Goal: Task Accomplishment & Management: Use online tool/utility

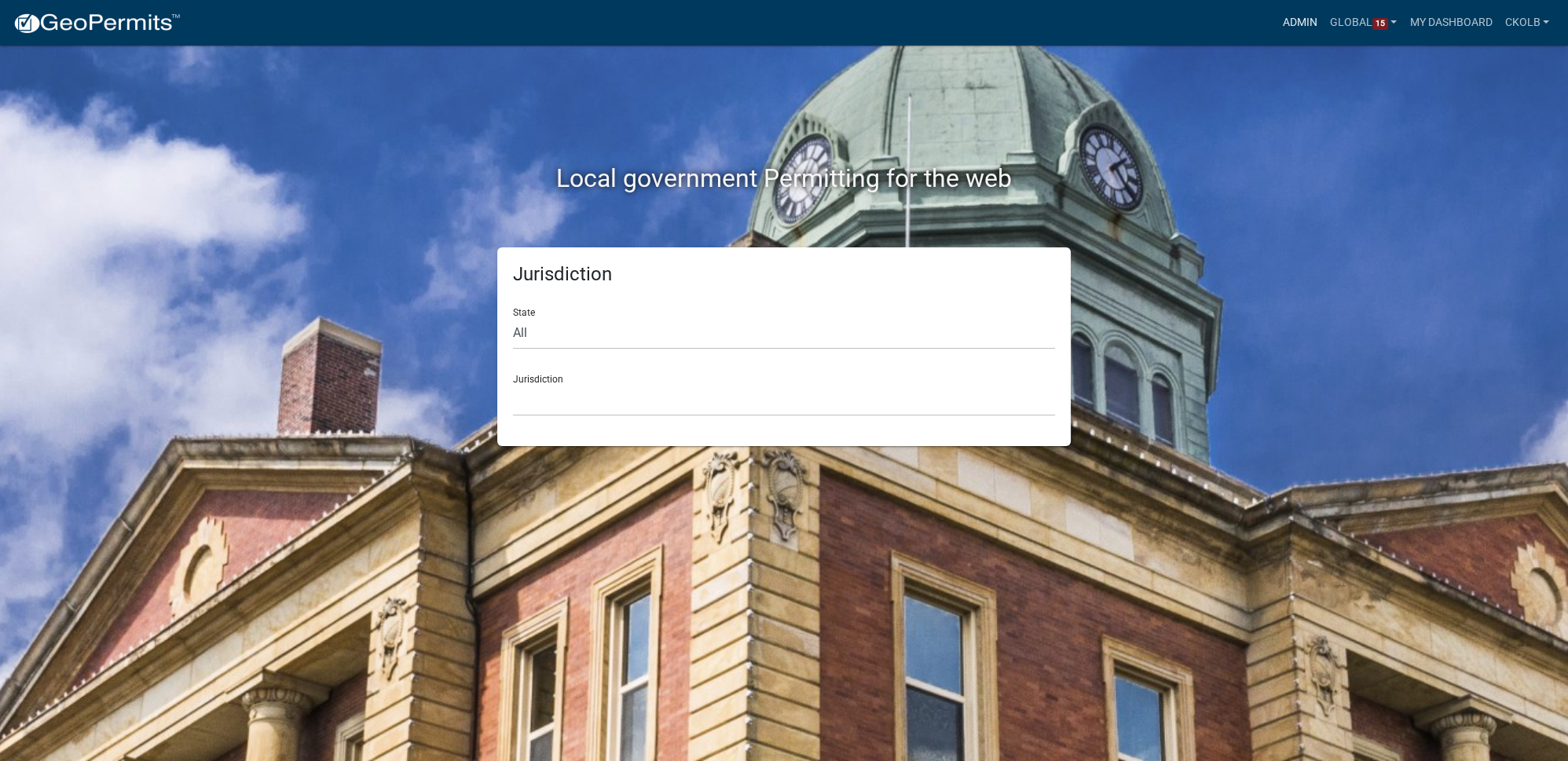
click at [1291, 25] on link "Admin" at bounding box center [1300, 22] width 48 height 30
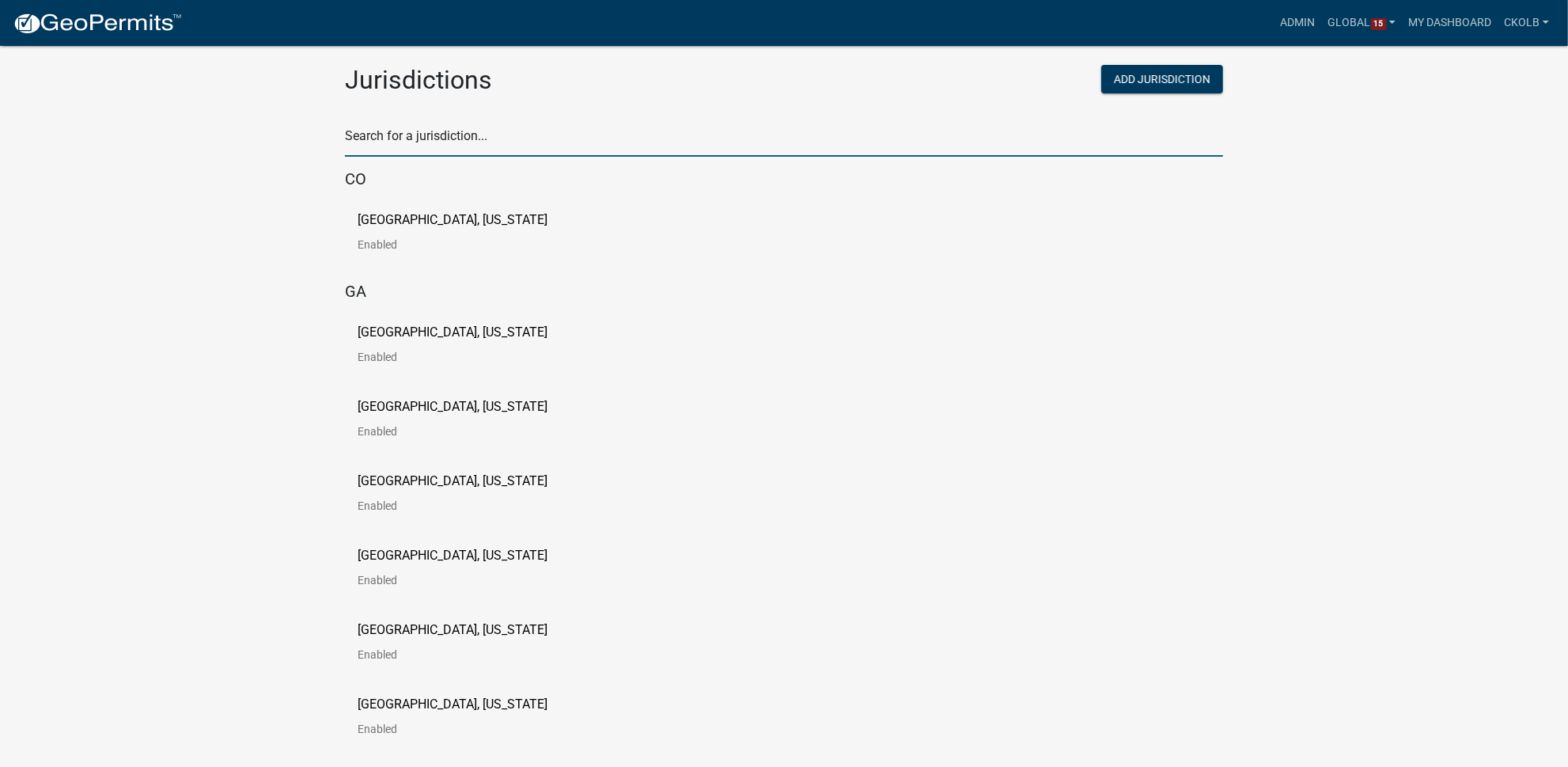
click at [512, 139] on input "text" at bounding box center [784, 140] width 878 height 33
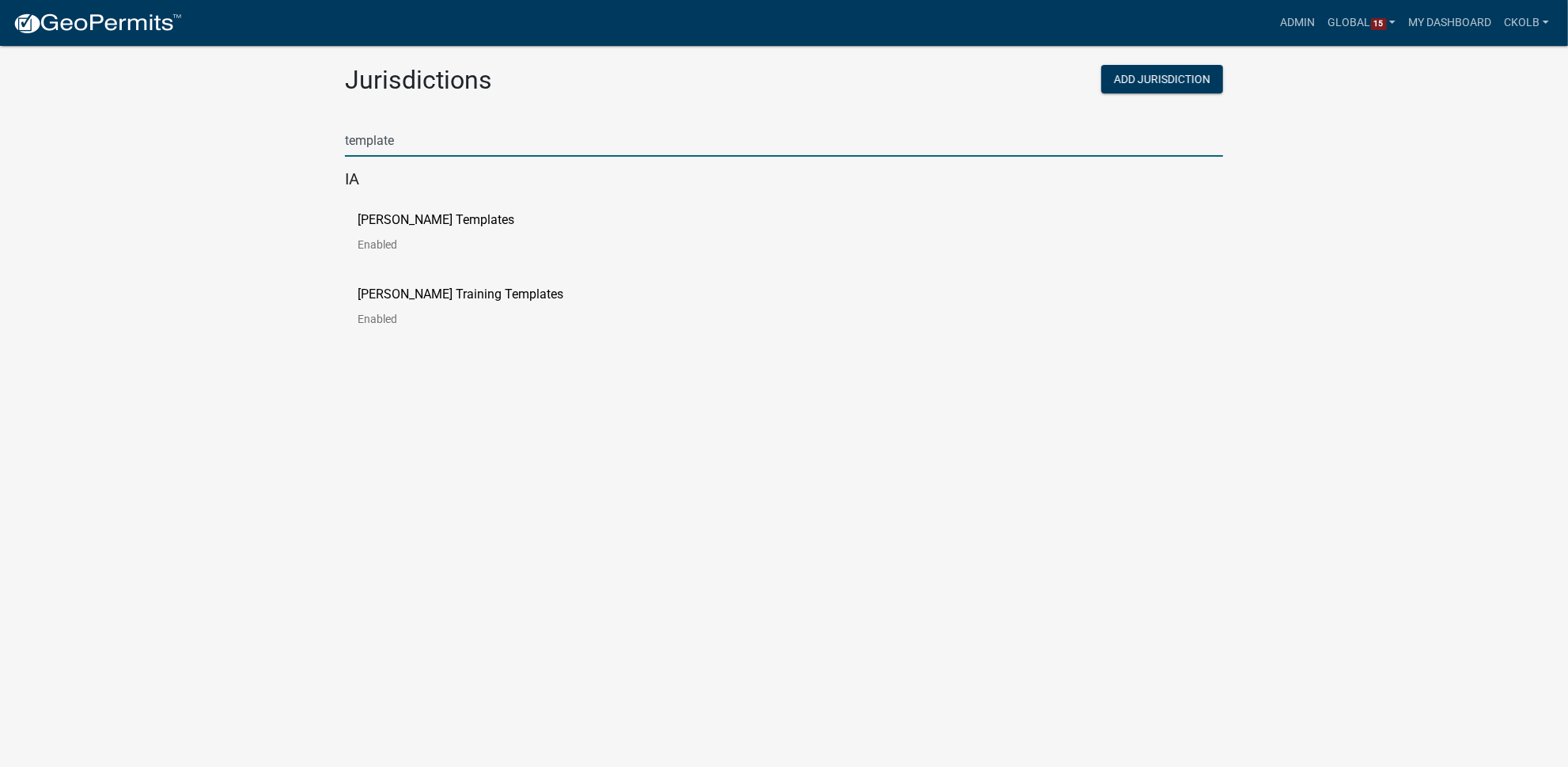
type input "template"
click at [411, 225] on p "[PERSON_NAME] Templates" at bounding box center [435, 220] width 157 height 12
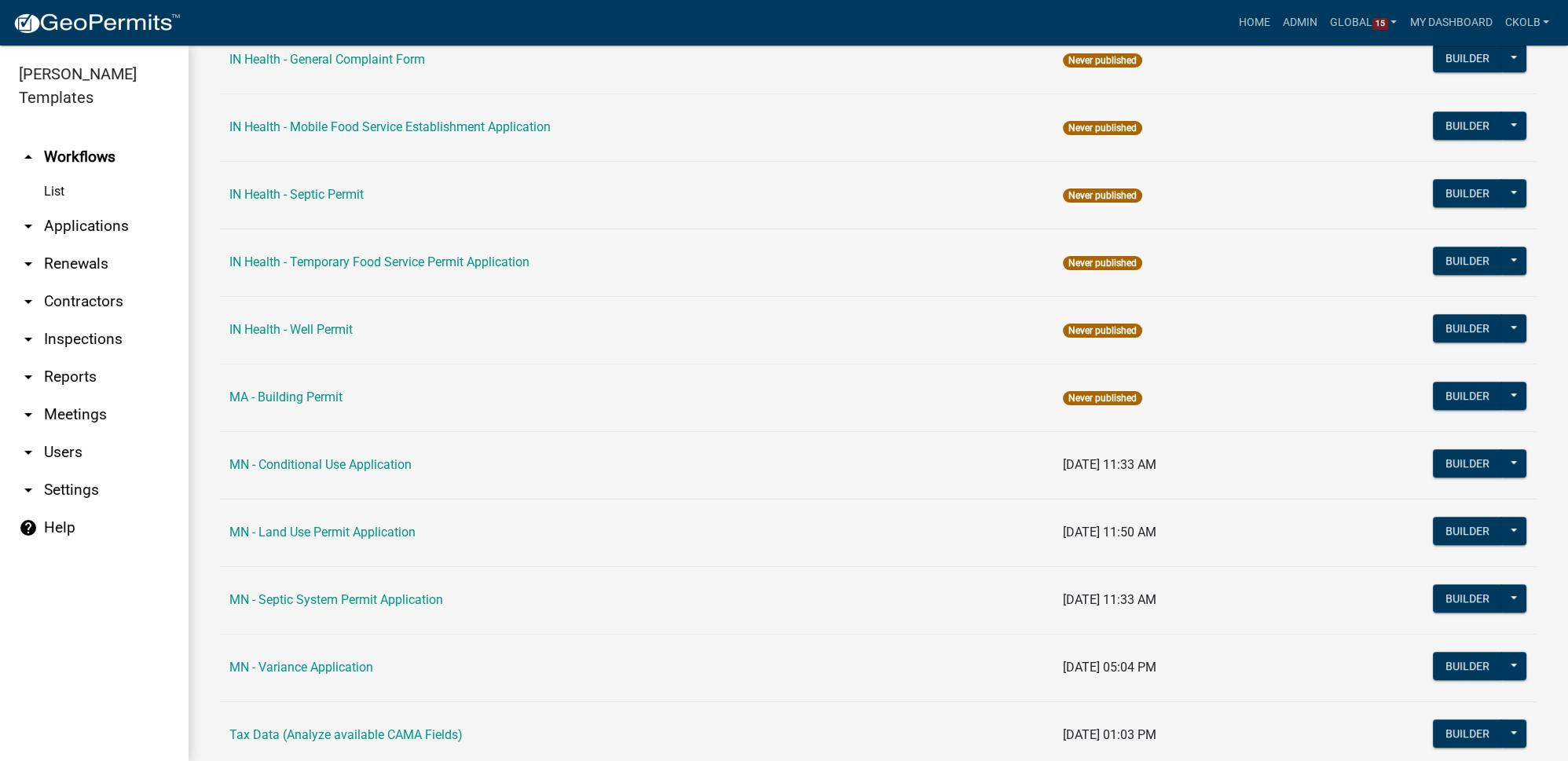
scroll to position [1855, 0]
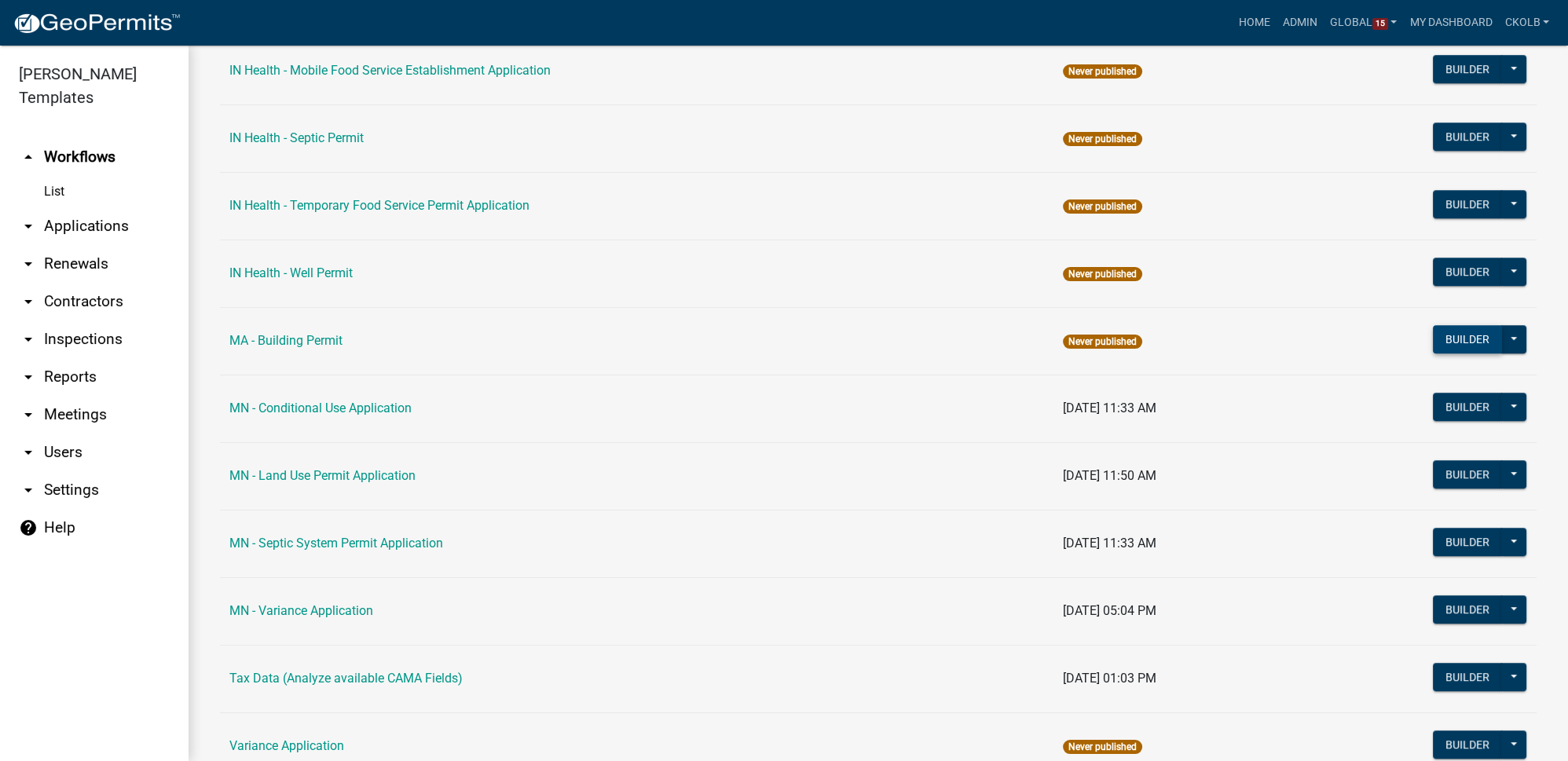
click at [1452, 327] on button "Builder" at bounding box center [1467, 339] width 69 height 28
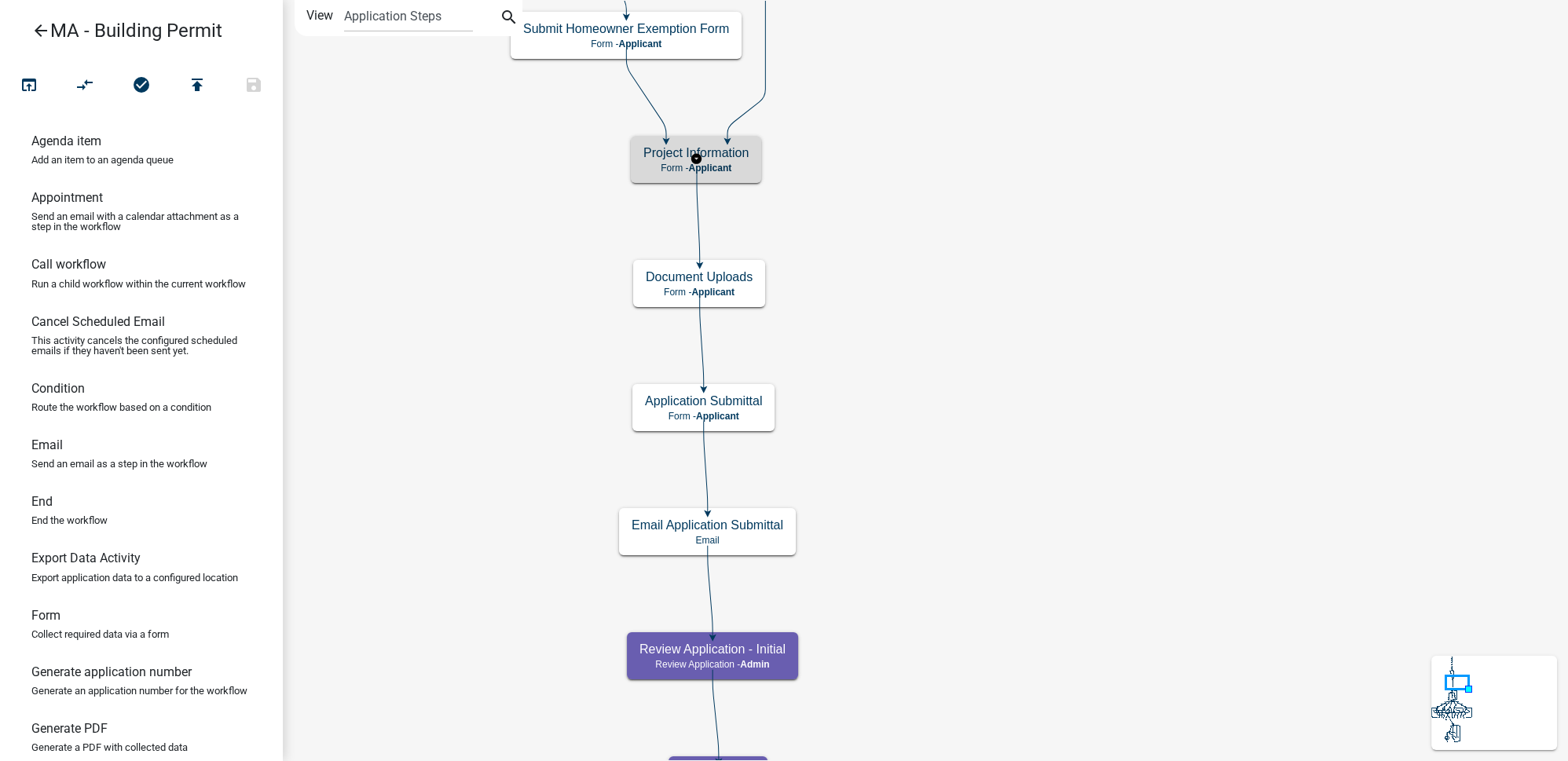
click at [731, 168] on span "Applicant" at bounding box center [709, 169] width 43 height 11
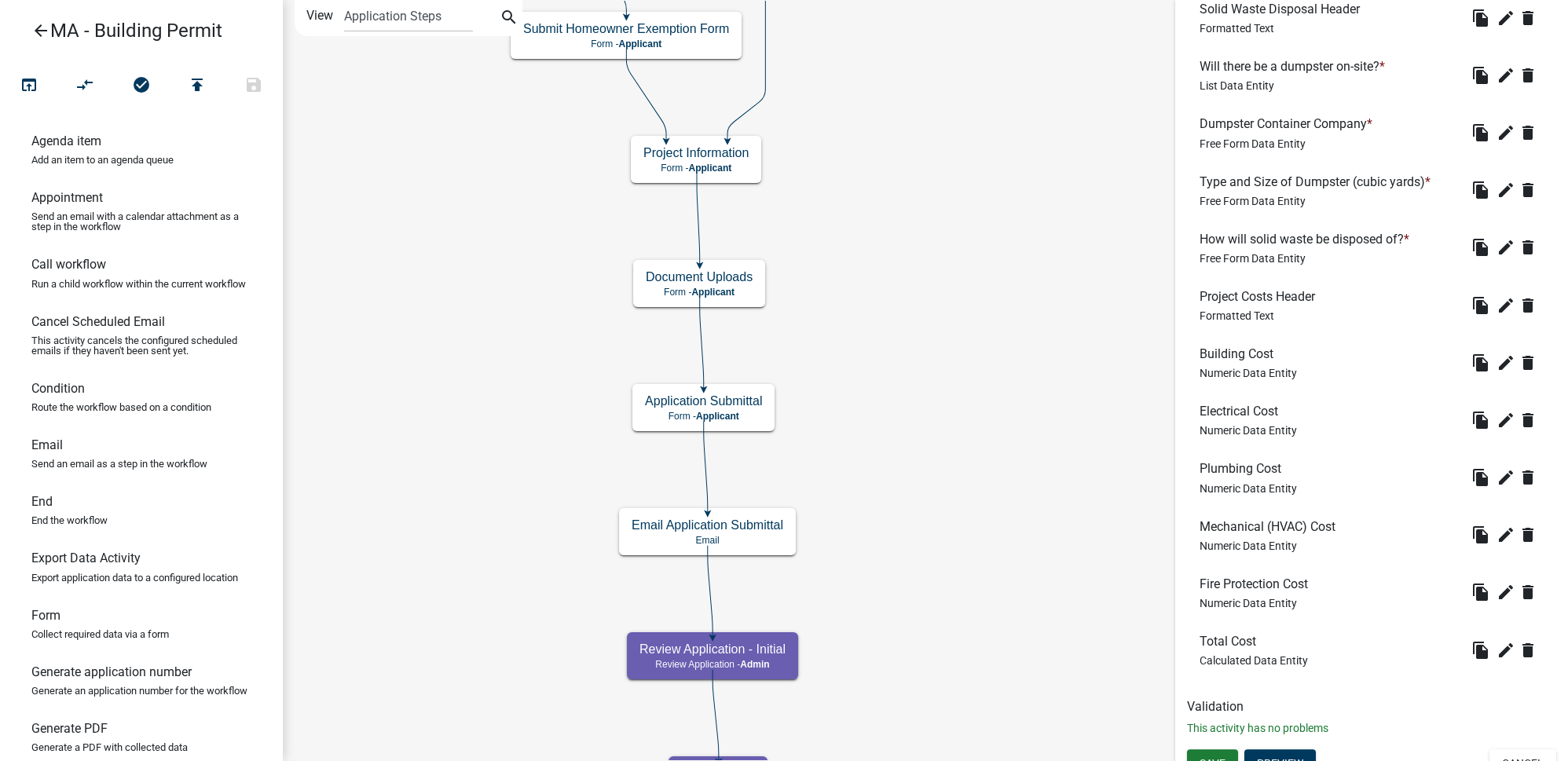
scroll to position [1531, 0]
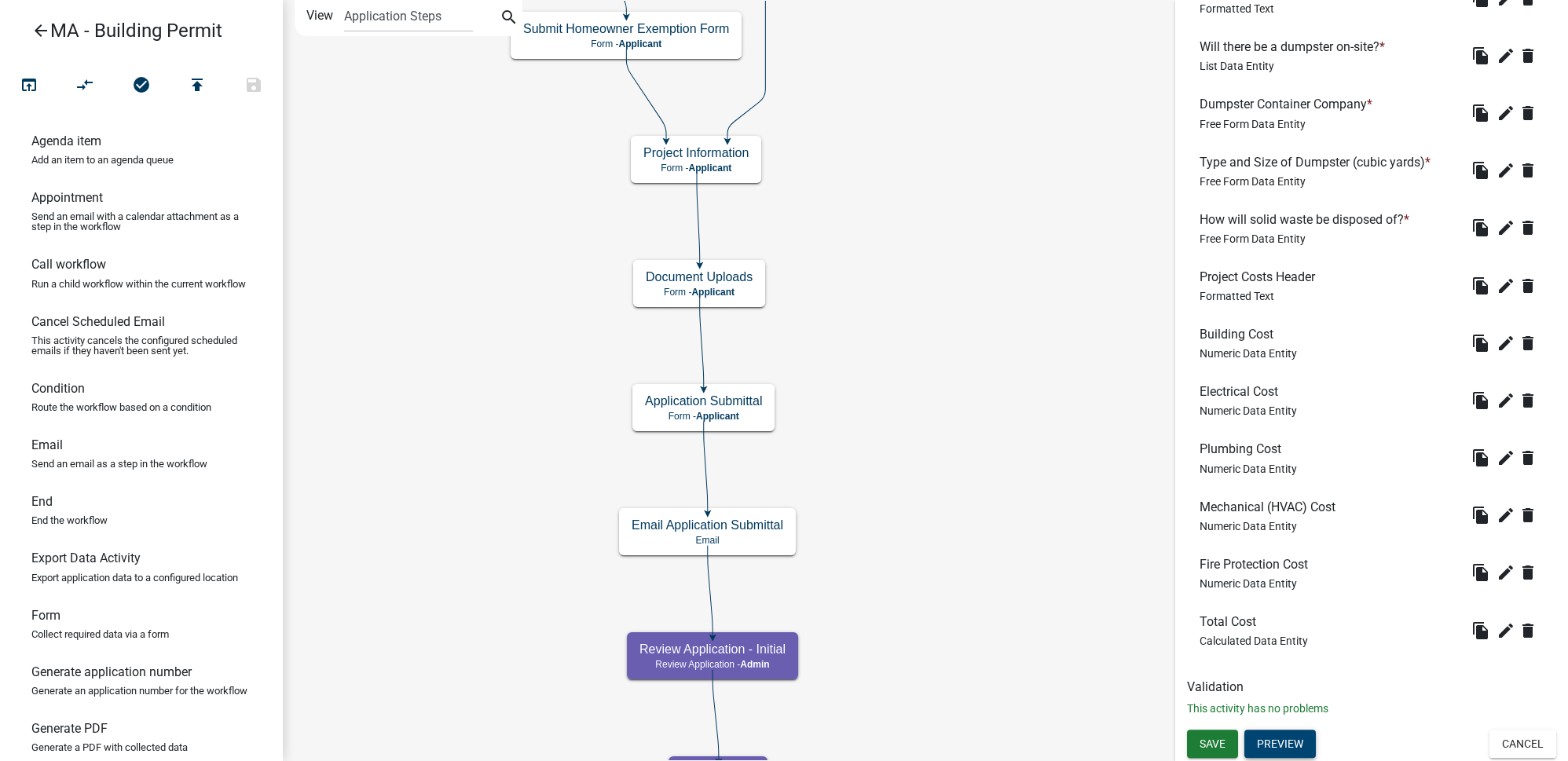
click at [1303, 741] on button "Preview" at bounding box center [1279, 743] width 72 height 28
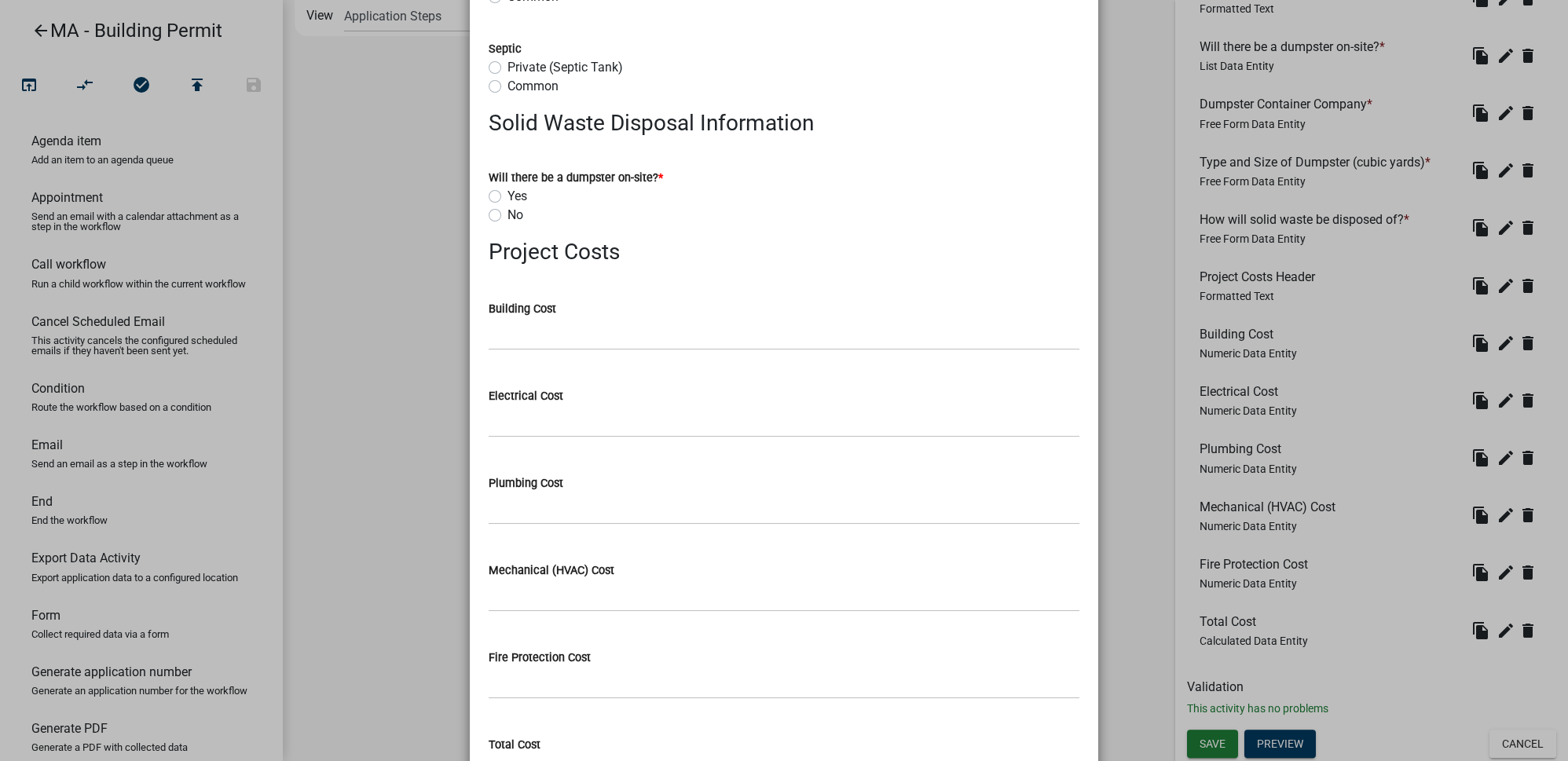
scroll to position [1598, 0]
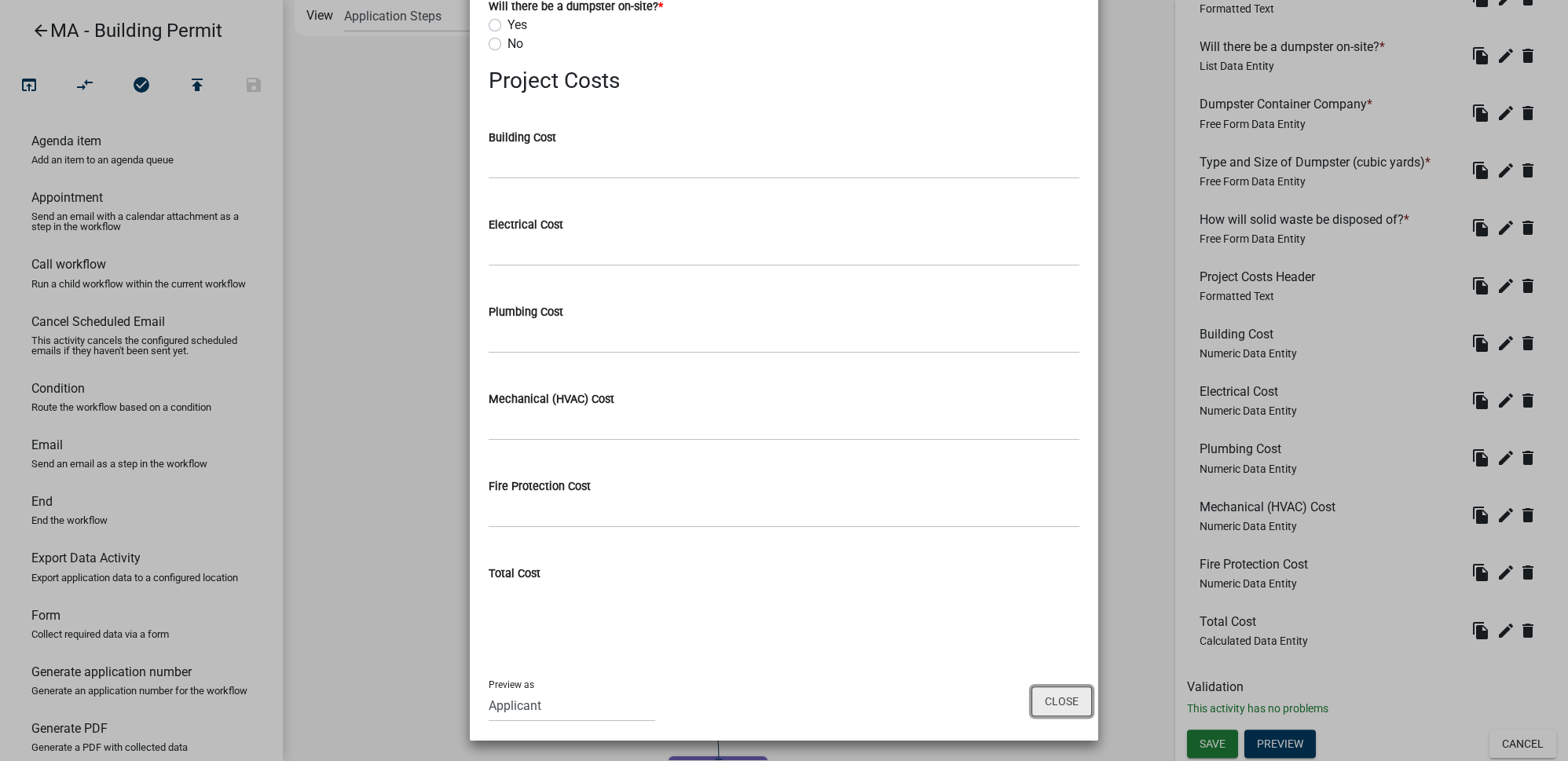
click at [1071, 697] on button "Close" at bounding box center [1061, 701] width 61 height 30
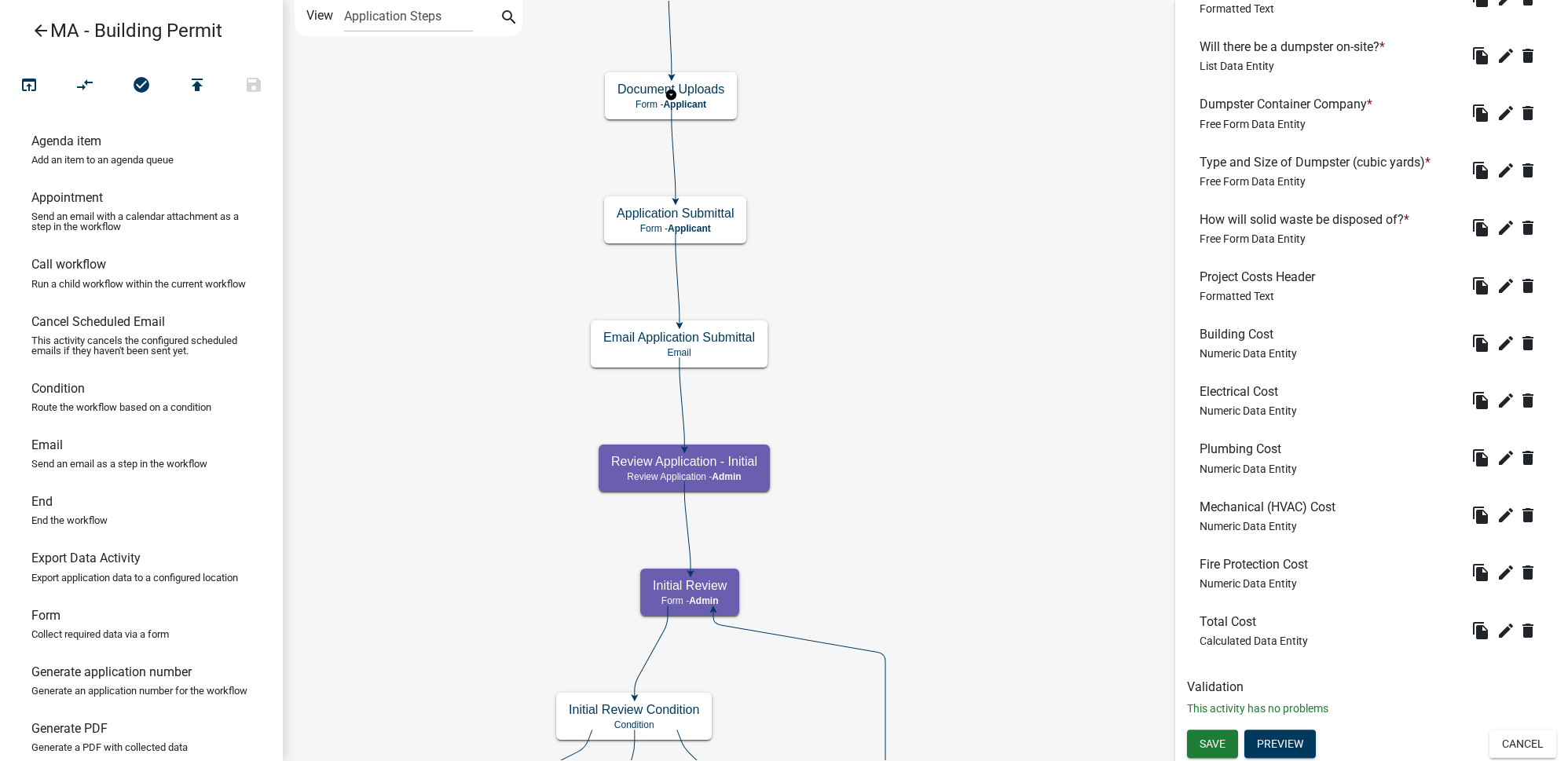
scroll to position [0, 0]
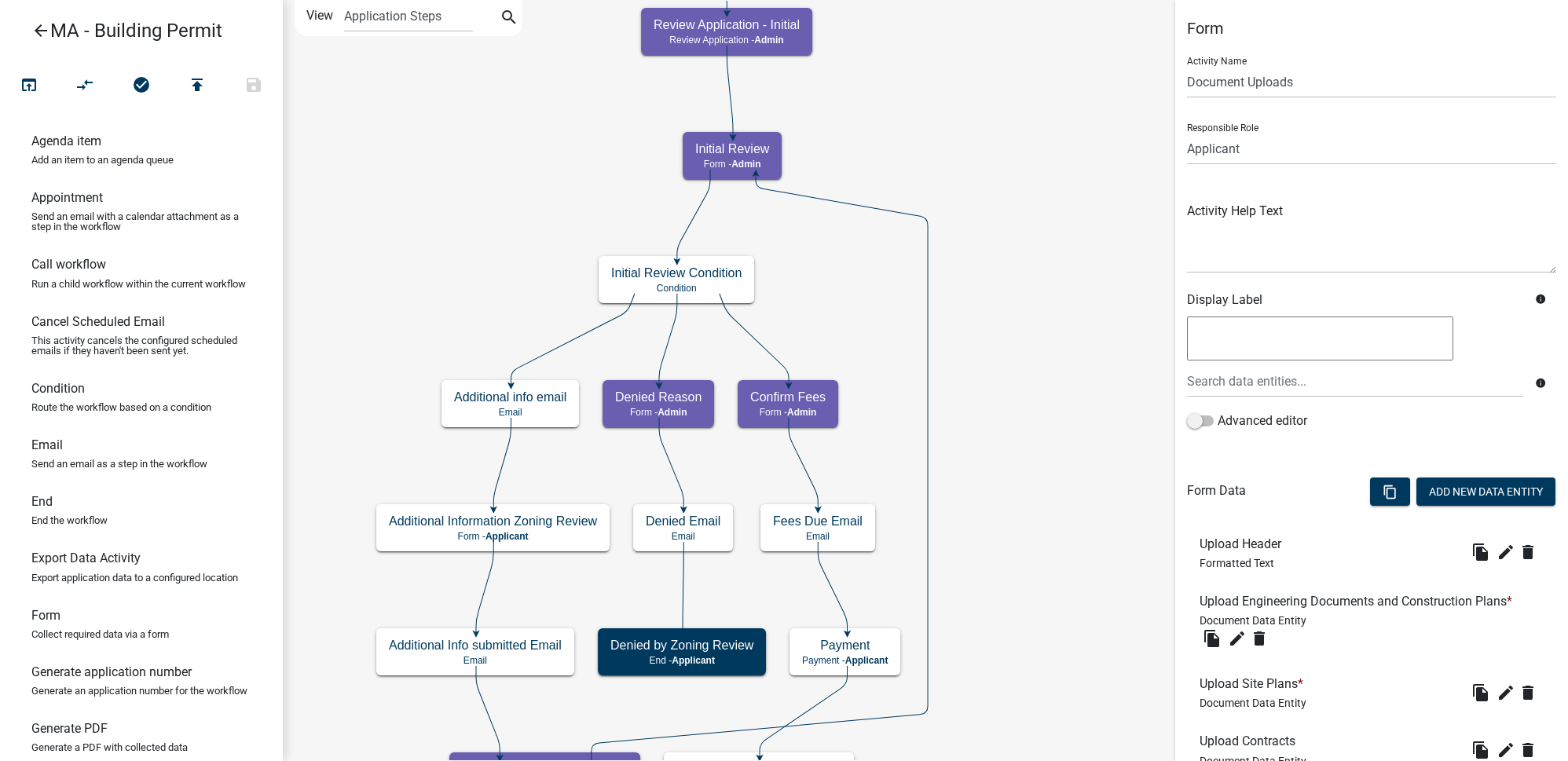
click at [43, 28] on icon "arrow_back" at bounding box center [41, 33] width 19 height 22
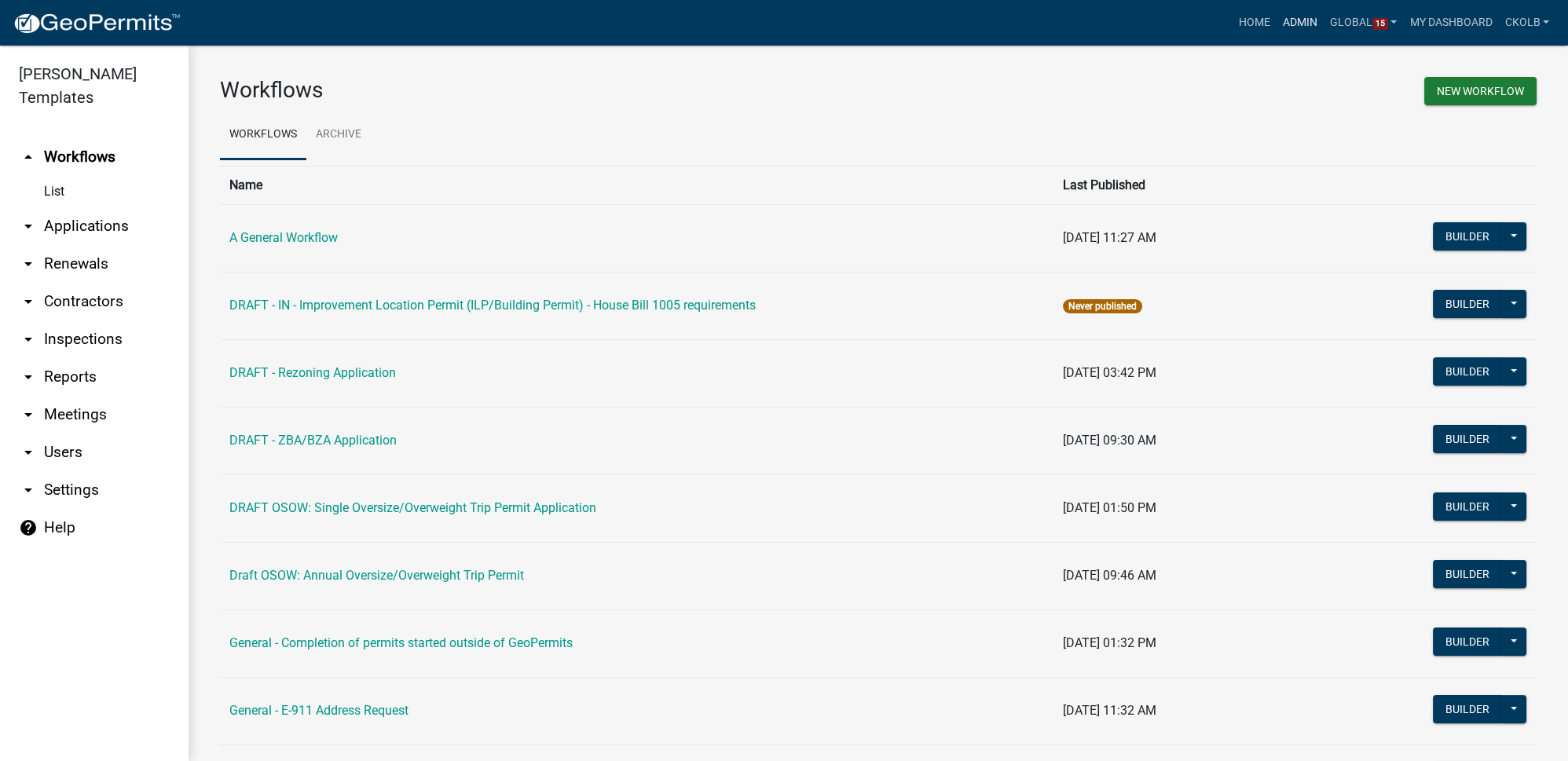
click at [1302, 27] on link "Admin" at bounding box center [1300, 22] width 48 height 30
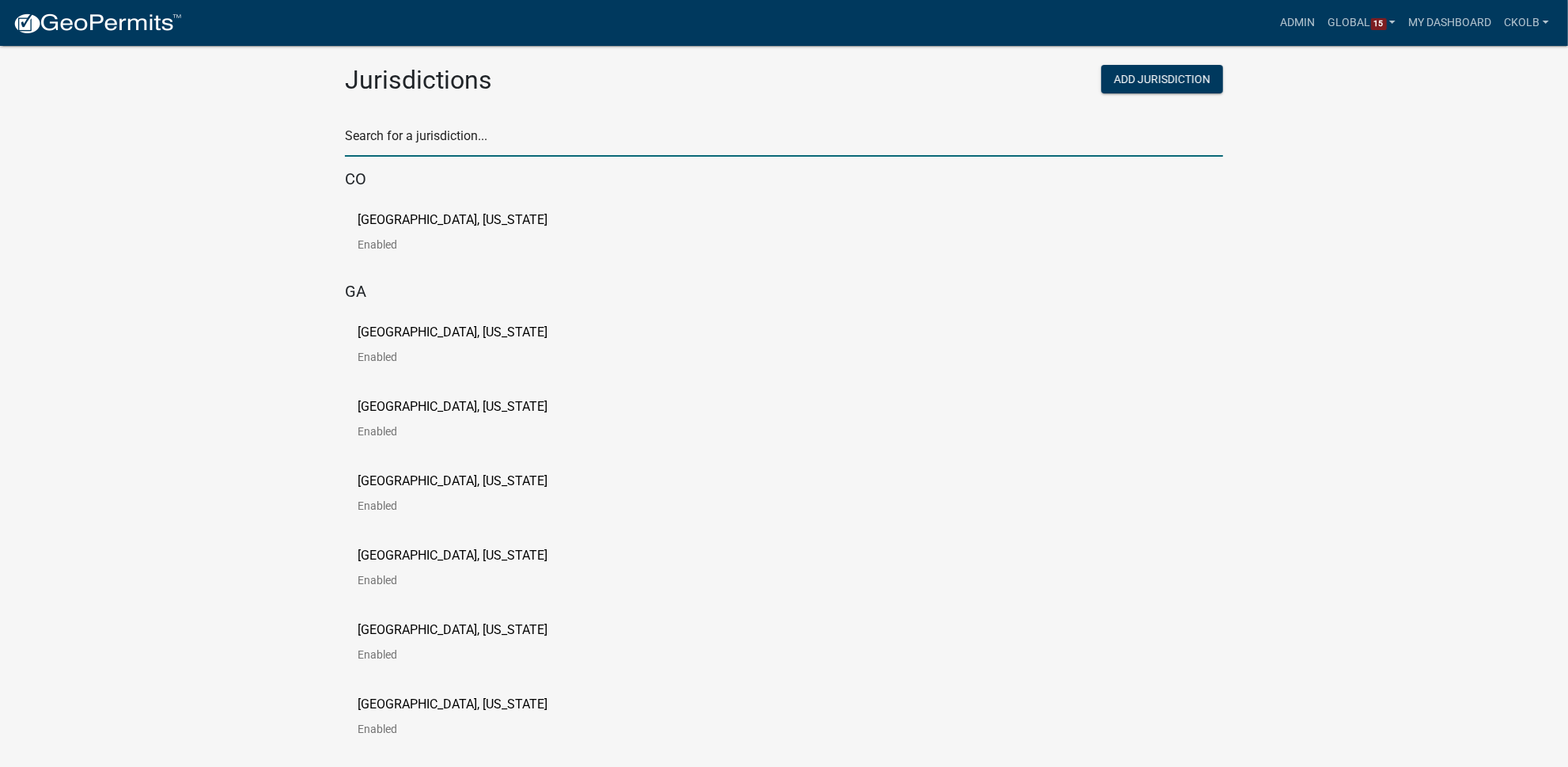
click at [435, 144] on input "text" at bounding box center [784, 140] width 878 height 33
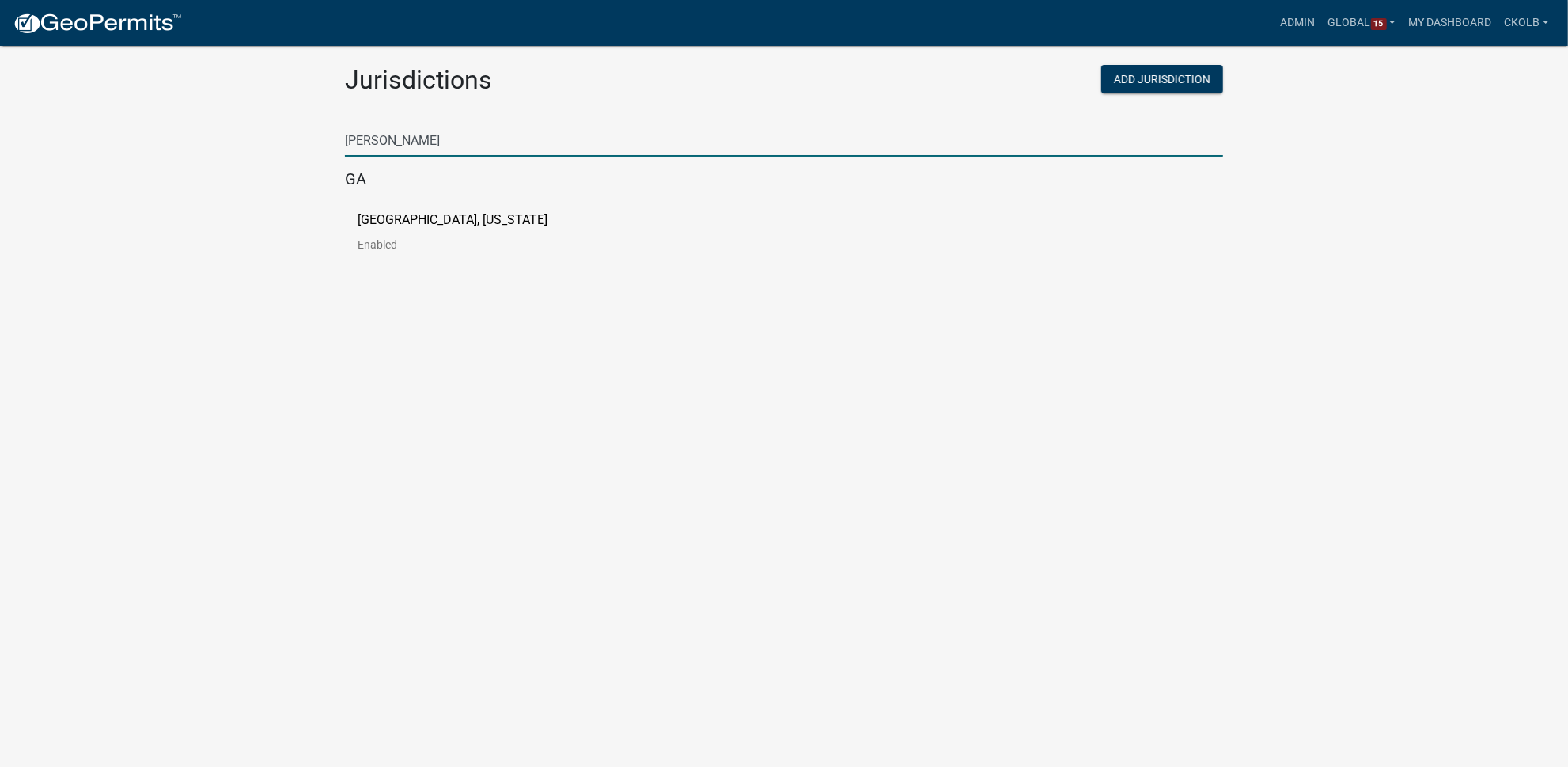
type input "[PERSON_NAME]"
click at [385, 208] on div "[GEOGRAPHIC_DATA], [US_STATE] Enabled" at bounding box center [784, 238] width 878 height 74
click at [386, 214] on p "[GEOGRAPHIC_DATA], [US_STATE]" at bounding box center [452, 220] width 190 height 12
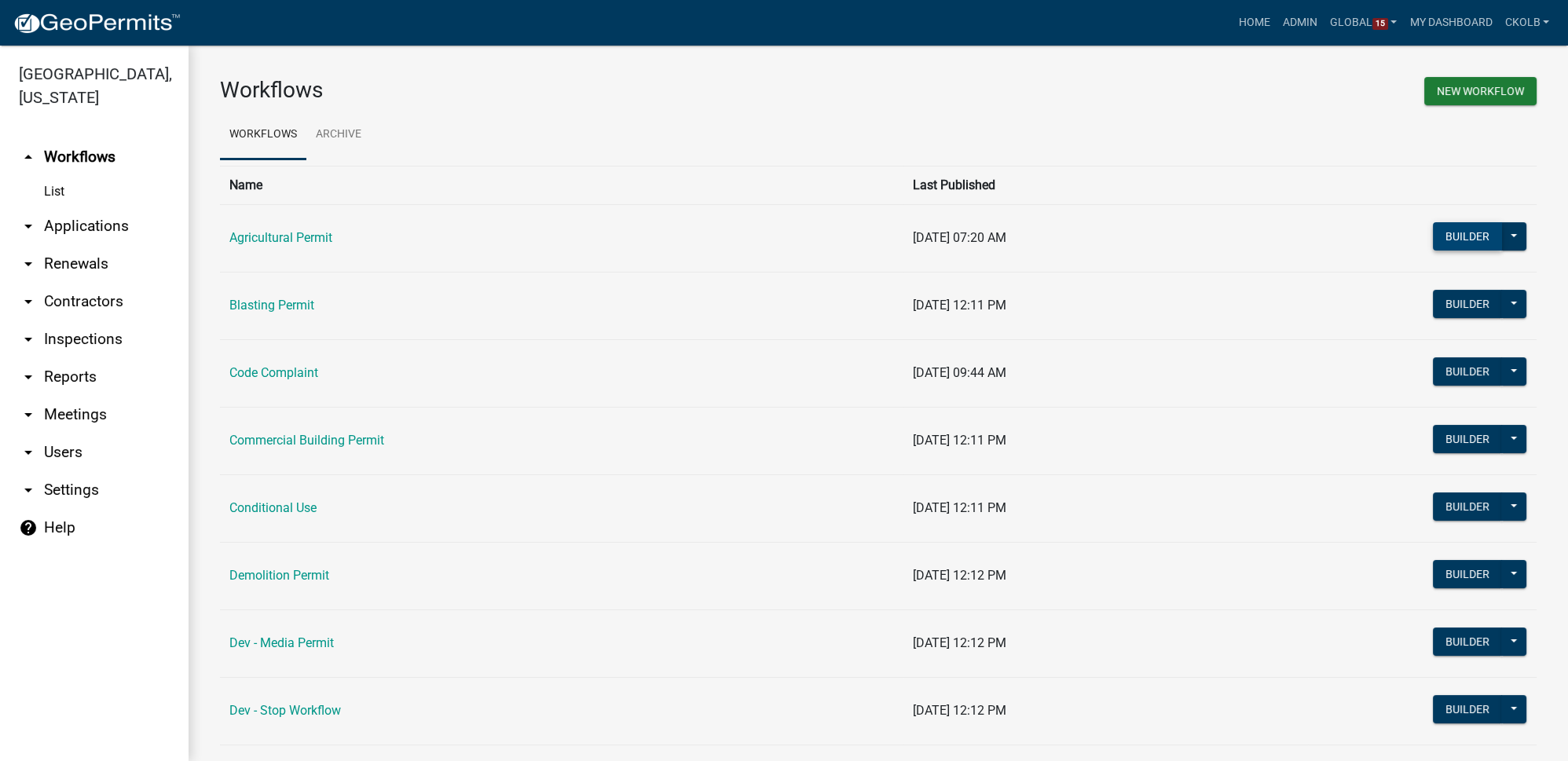
click at [1447, 237] on button "Builder" at bounding box center [1467, 237] width 69 height 28
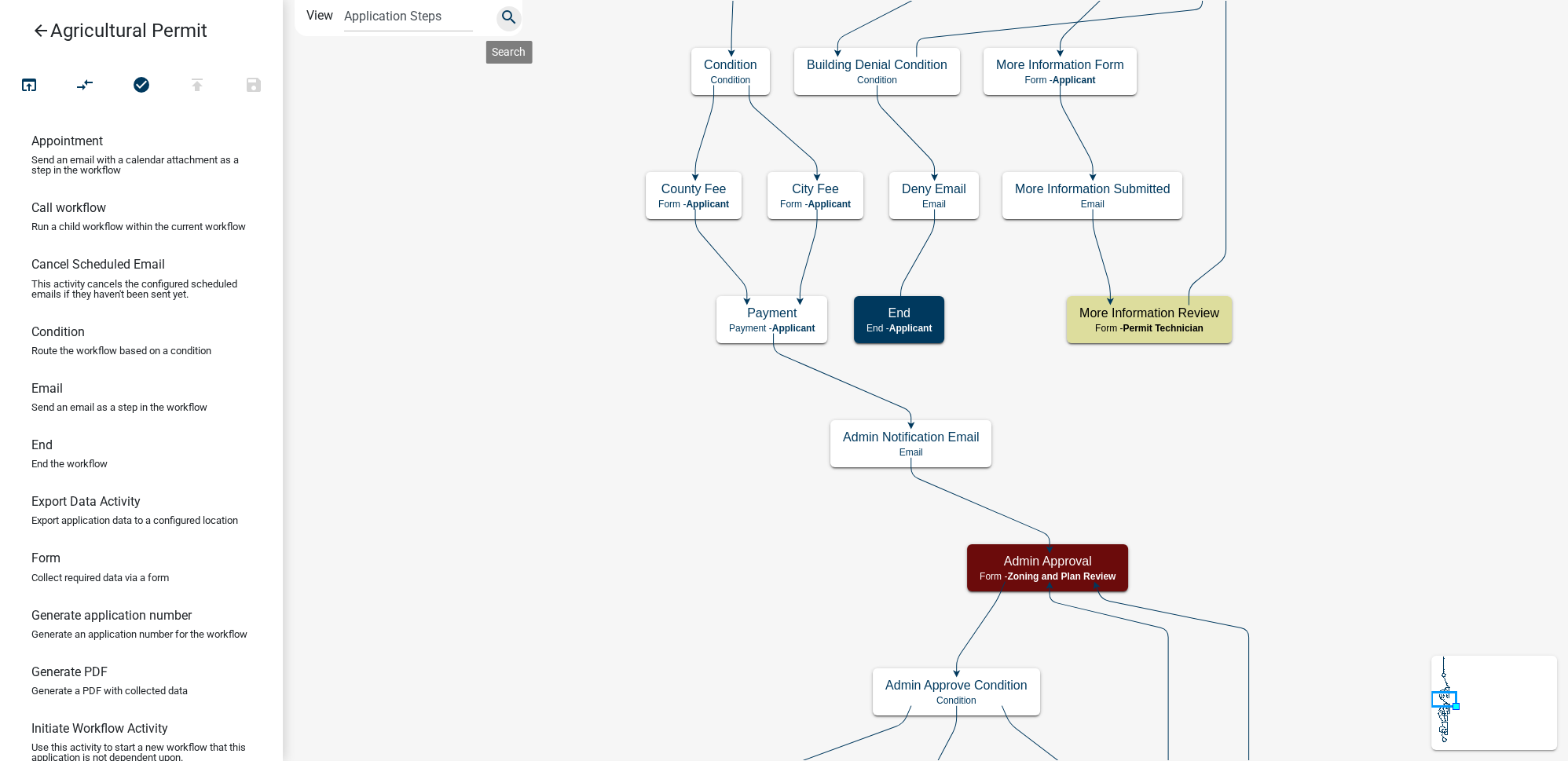
click at [499, 18] on icon "search" at bounding box center [509, 19] width 19 height 22
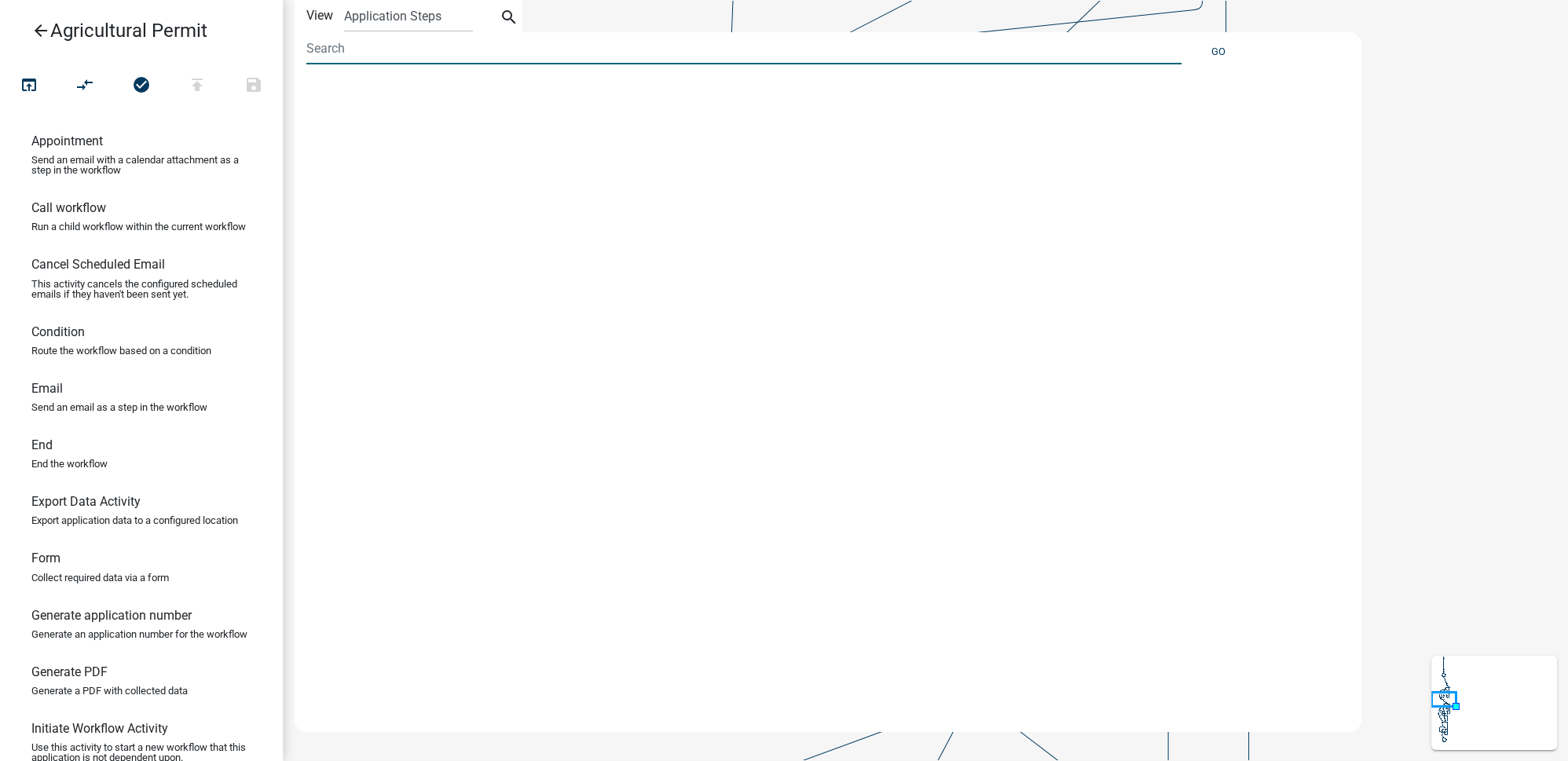
click at [417, 44] on input at bounding box center [743, 48] width 875 height 33
type input "state"
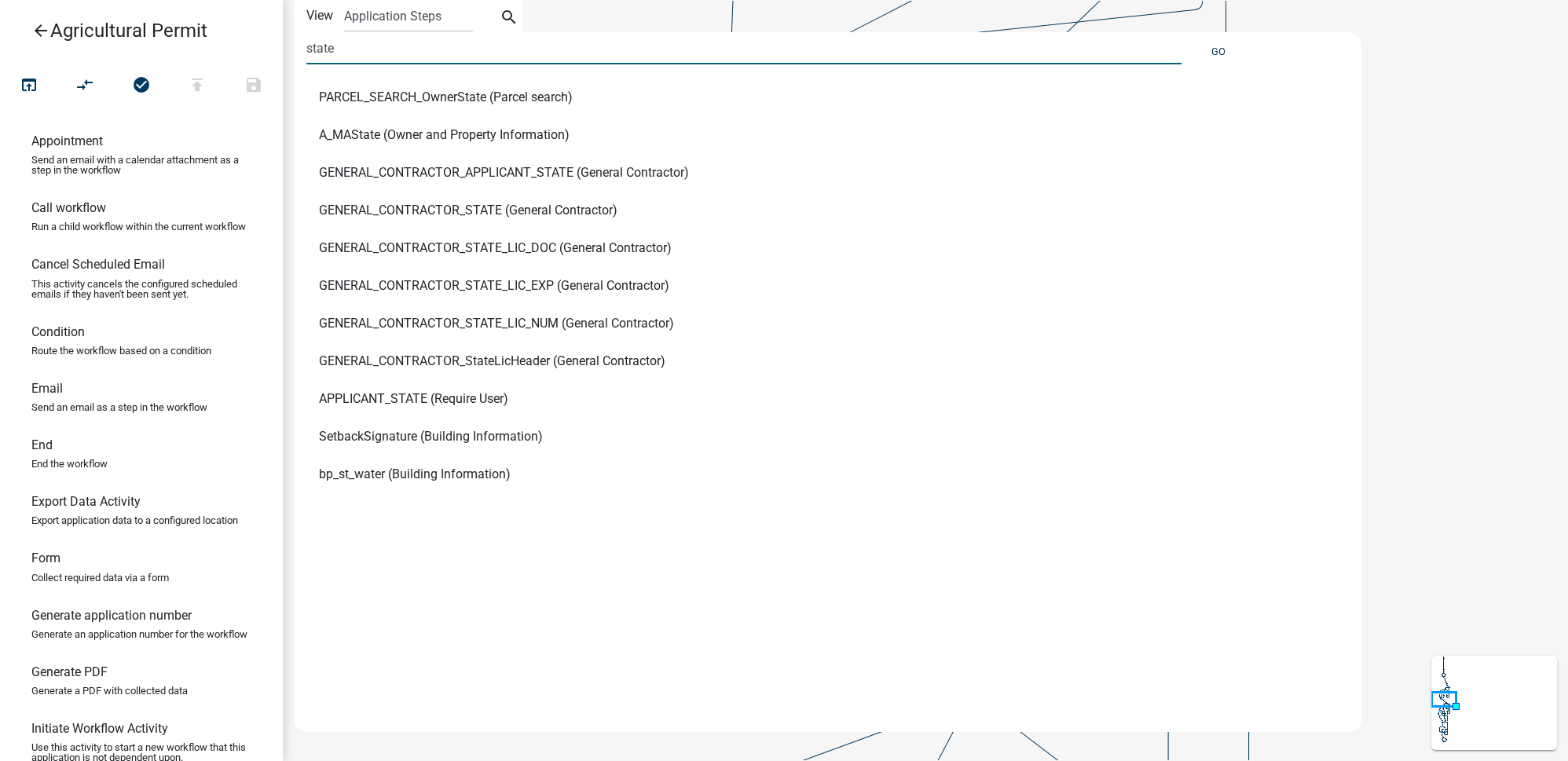
click at [570, 363] on span "GENERAL_CONTRACTOR_StateLicHeader (General Contractor)" at bounding box center [492, 360] width 347 height 12
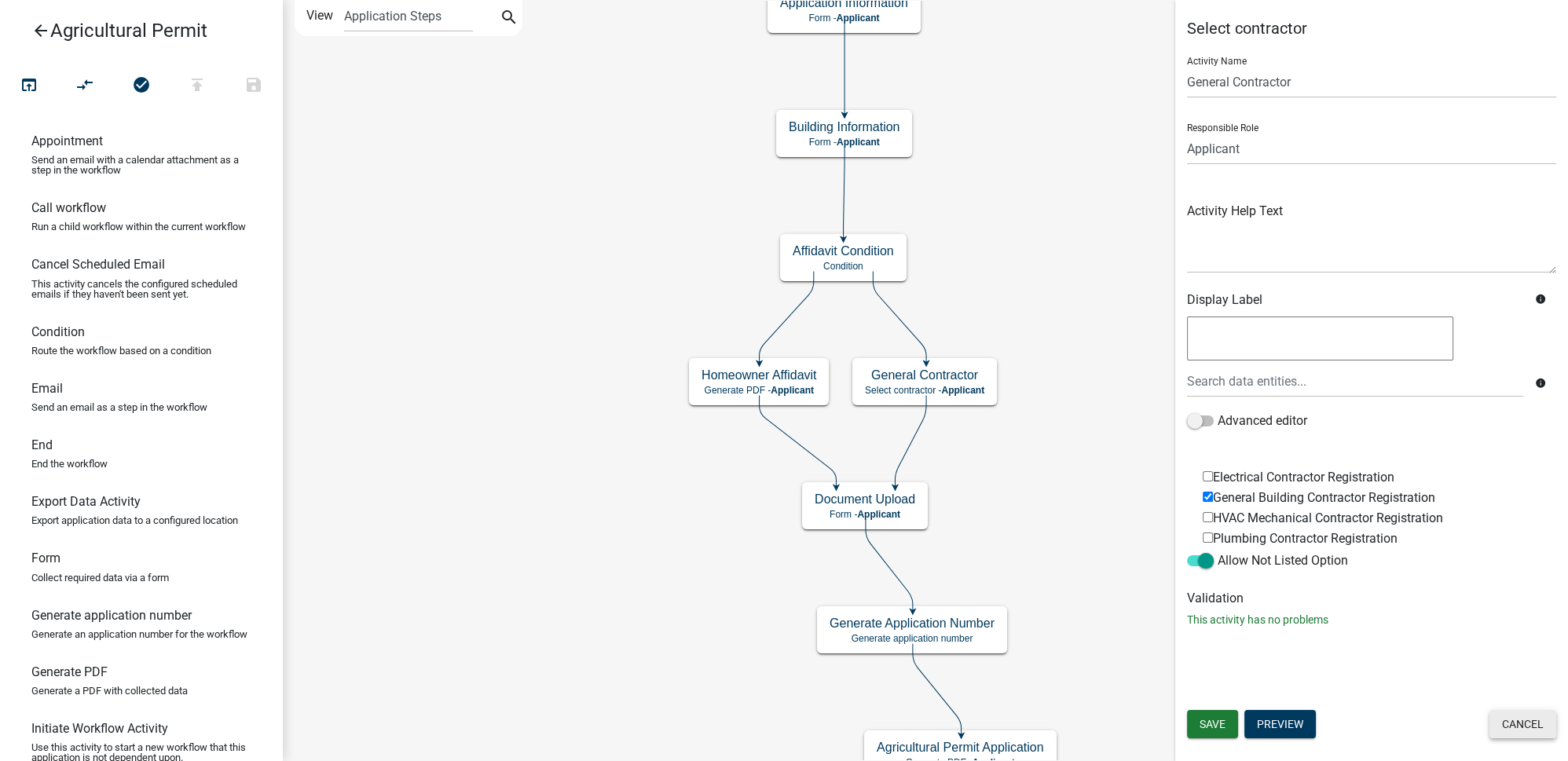
click at [1533, 733] on button "Cancel" at bounding box center [1522, 724] width 67 height 28
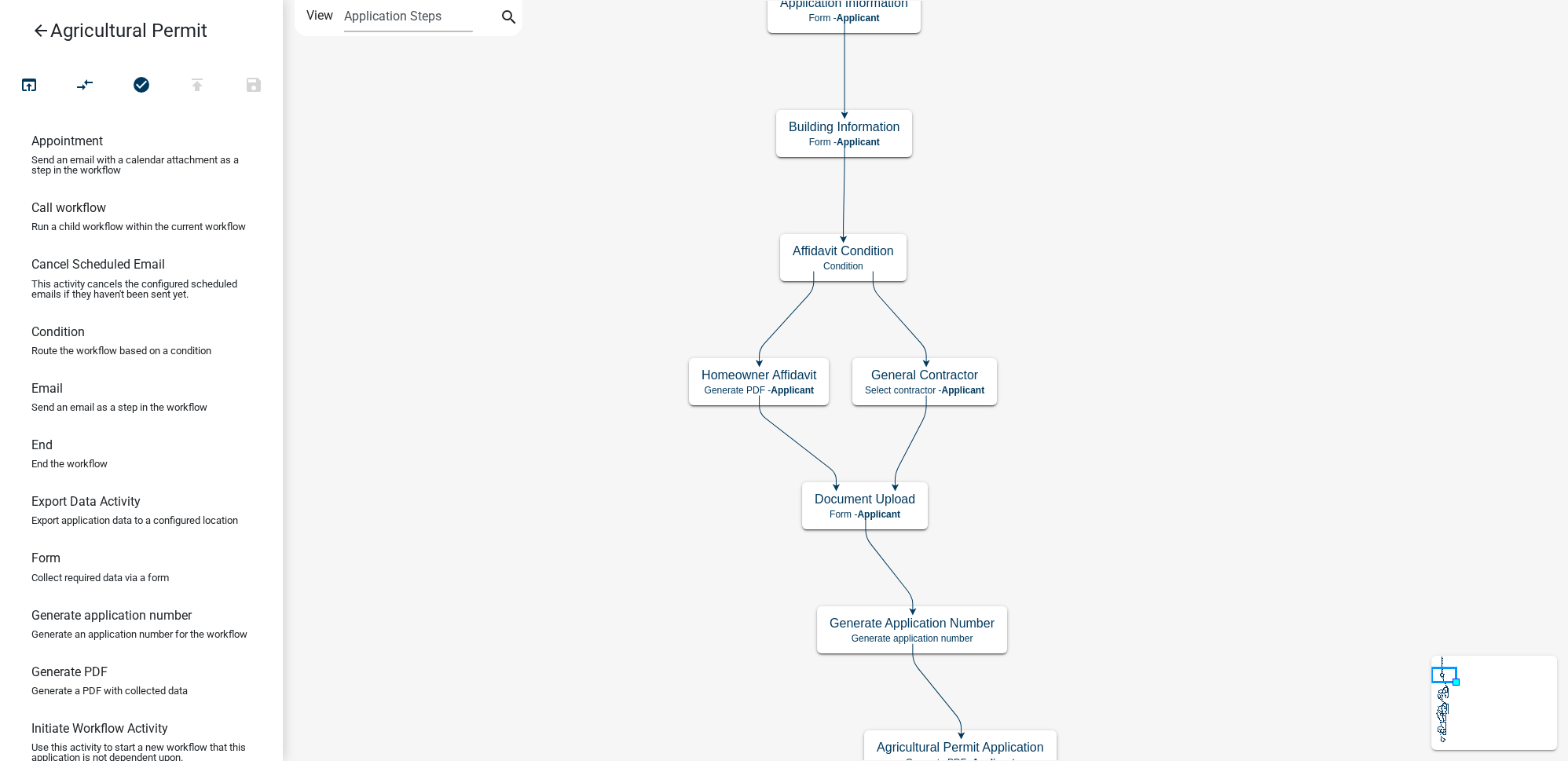
click at [449, 12] on select "Application Steps Post Application Steps" at bounding box center [407, 16] width 128 height 33
click at [508, 13] on icon "search" at bounding box center [509, 19] width 19 height 22
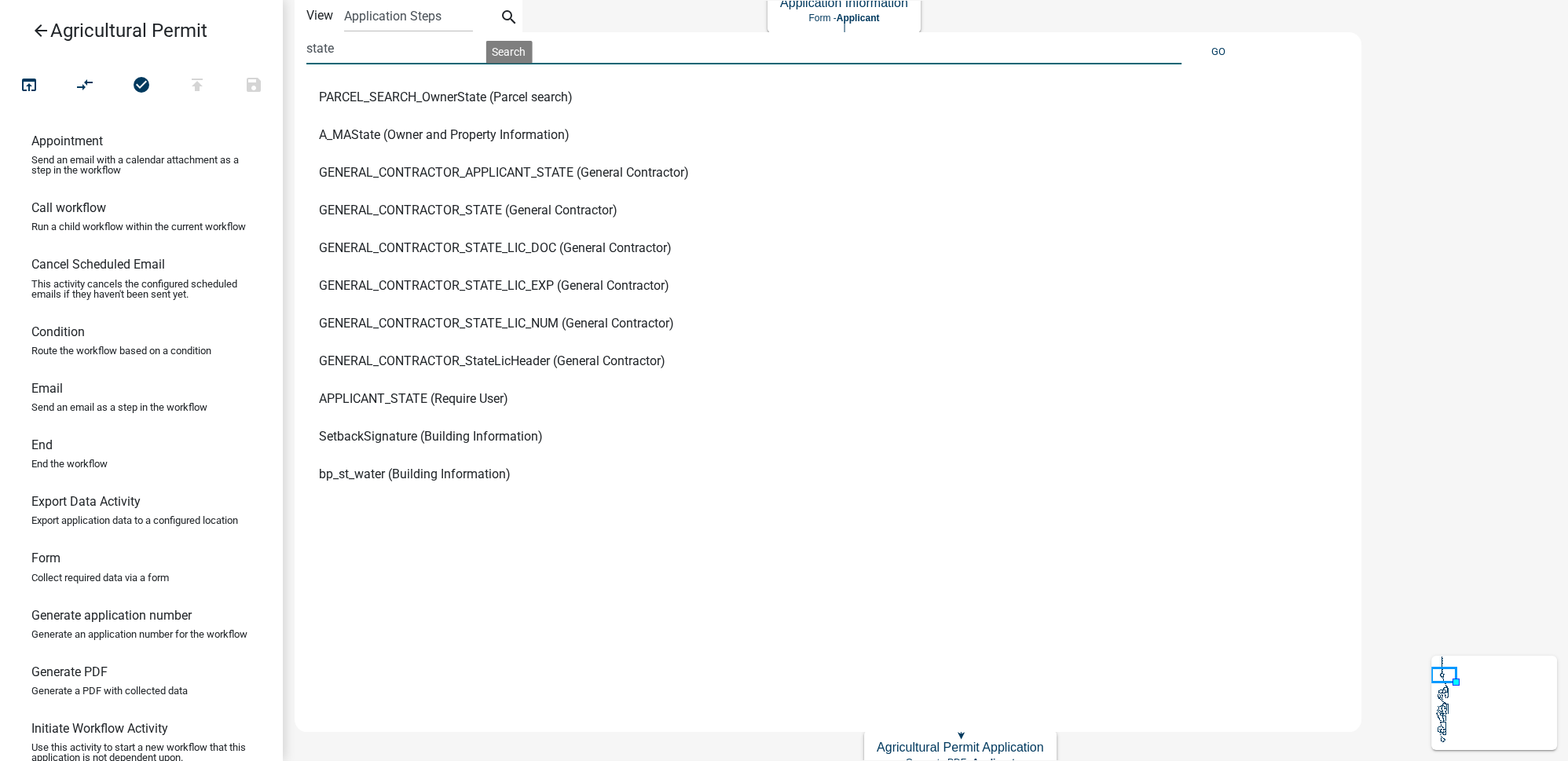
click at [425, 47] on input "state" at bounding box center [743, 48] width 875 height 33
drag, startPoint x: 426, startPoint y: 47, endPoint x: 290, endPoint y: 48, distance: 136.0
click at [290, 48] on div "Start Start - Applicant Parcel search Parcel search - Applicant Application Inf…" at bounding box center [924, 380] width 1285 height 761
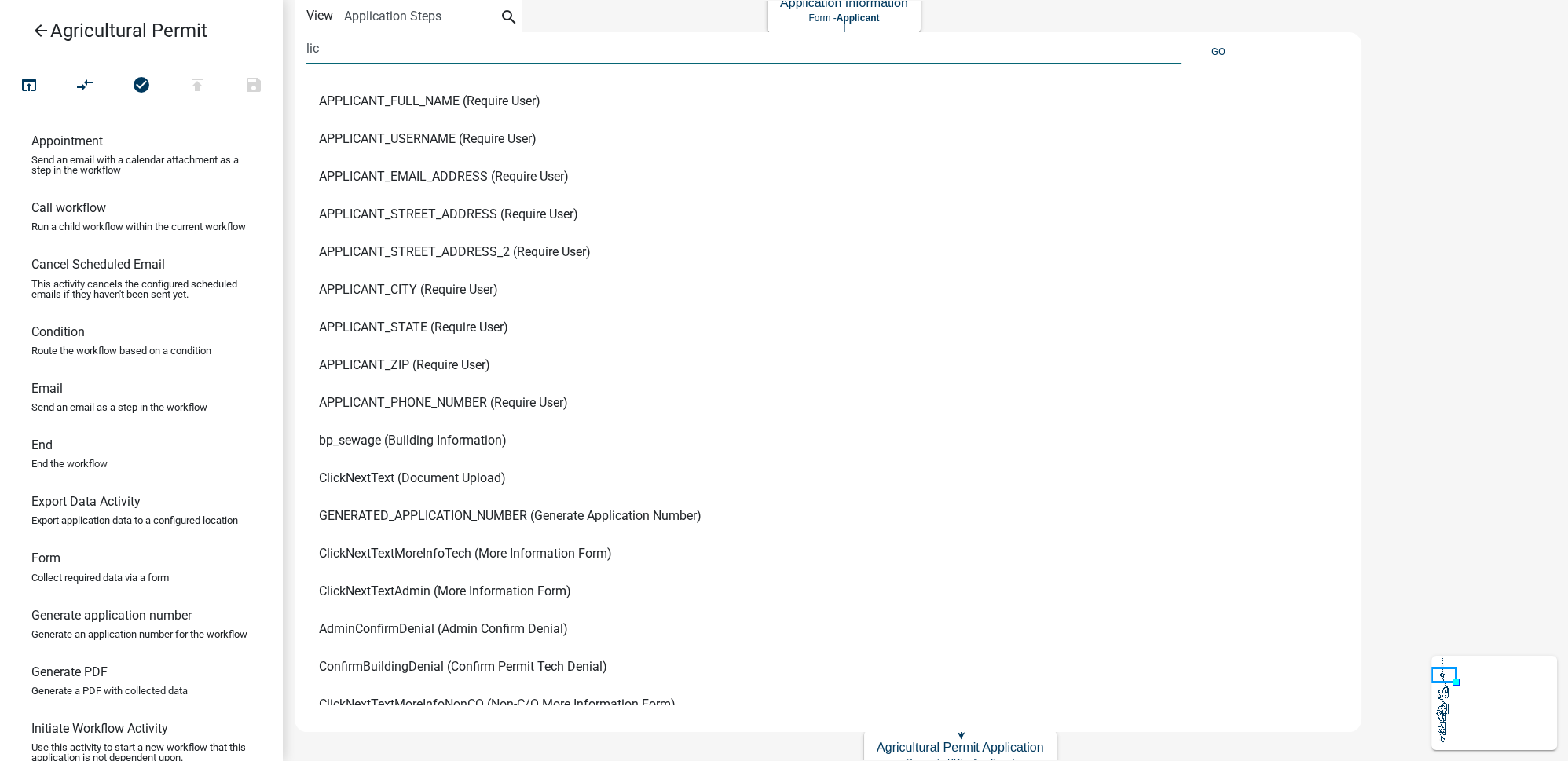
scroll to position [993, 0]
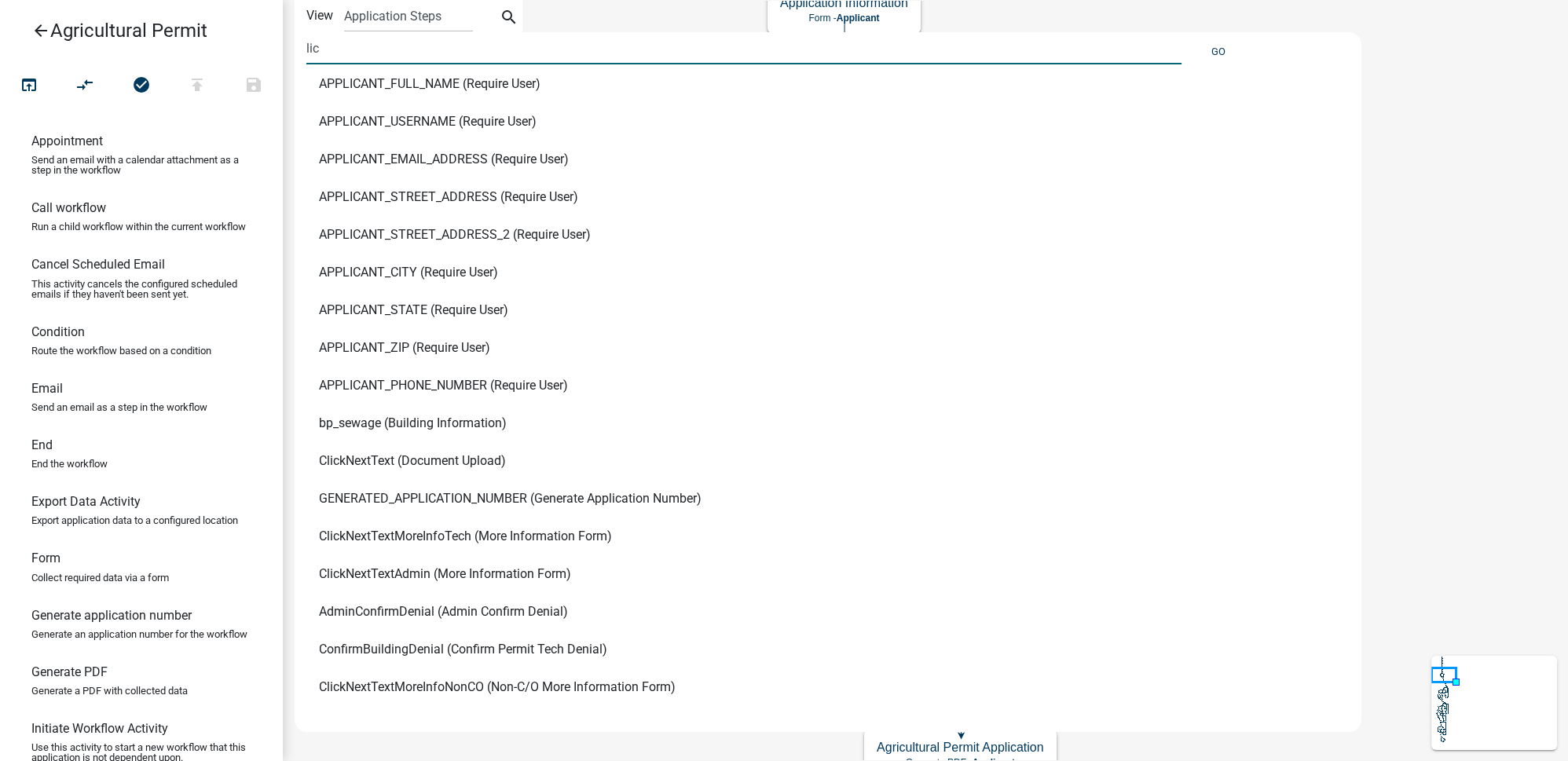
drag, startPoint x: 343, startPoint y: 55, endPoint x: 267, endPoint y: 28, distance: 80.7
click at [267, 28] on div "arrow_back Agricultural Permit open_in_browser compare_arrows check_circle publ…" at bounding box center [784, 380] width 1568 height 761
type input "cert"
click at [1211, 52] on button "Go" at bounding box center [1218, 51] width 27 height 26
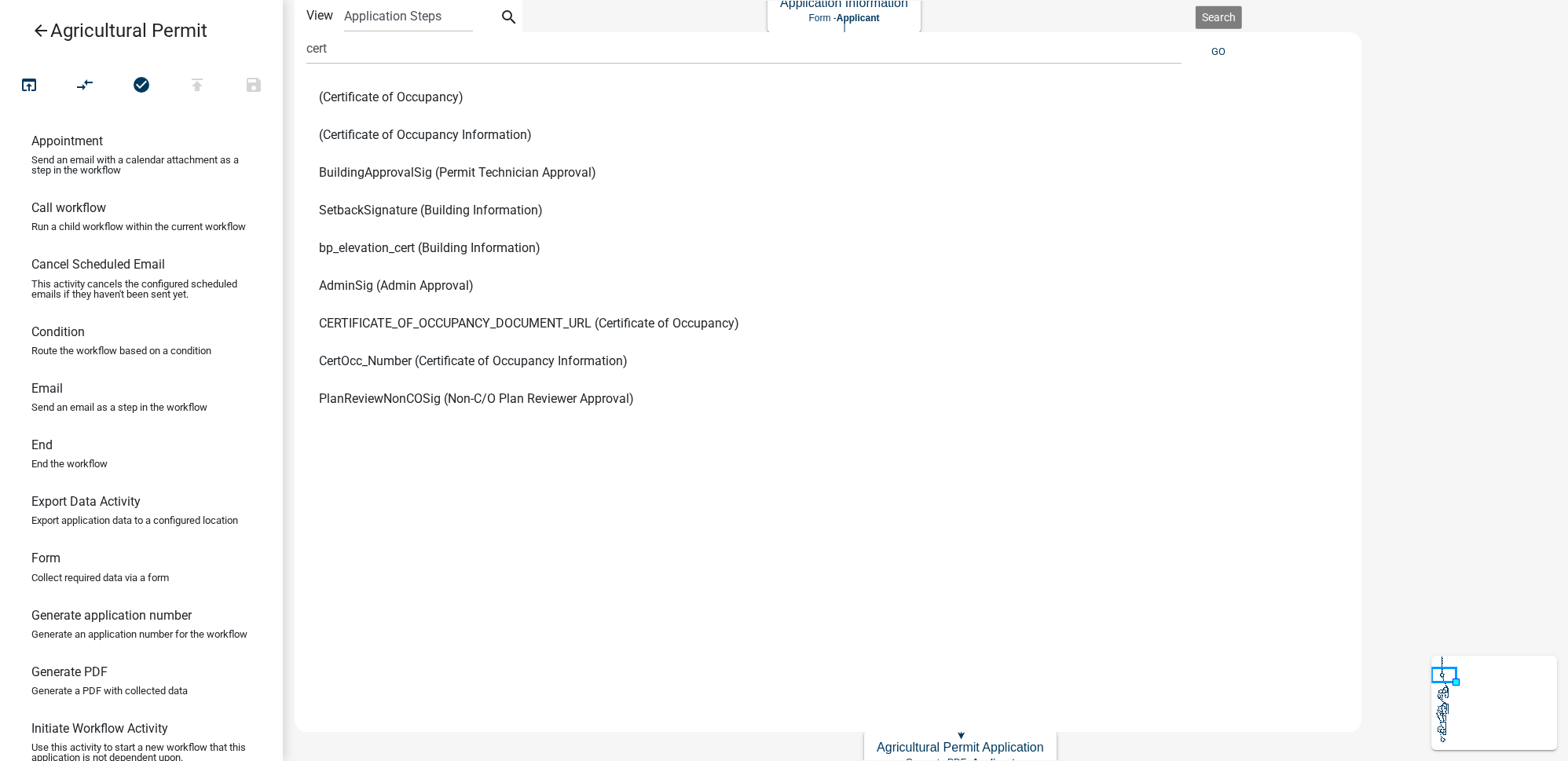
click at [39, 33] on icon "arrow_back" at bounding box center [41, 33] width 19 height 22
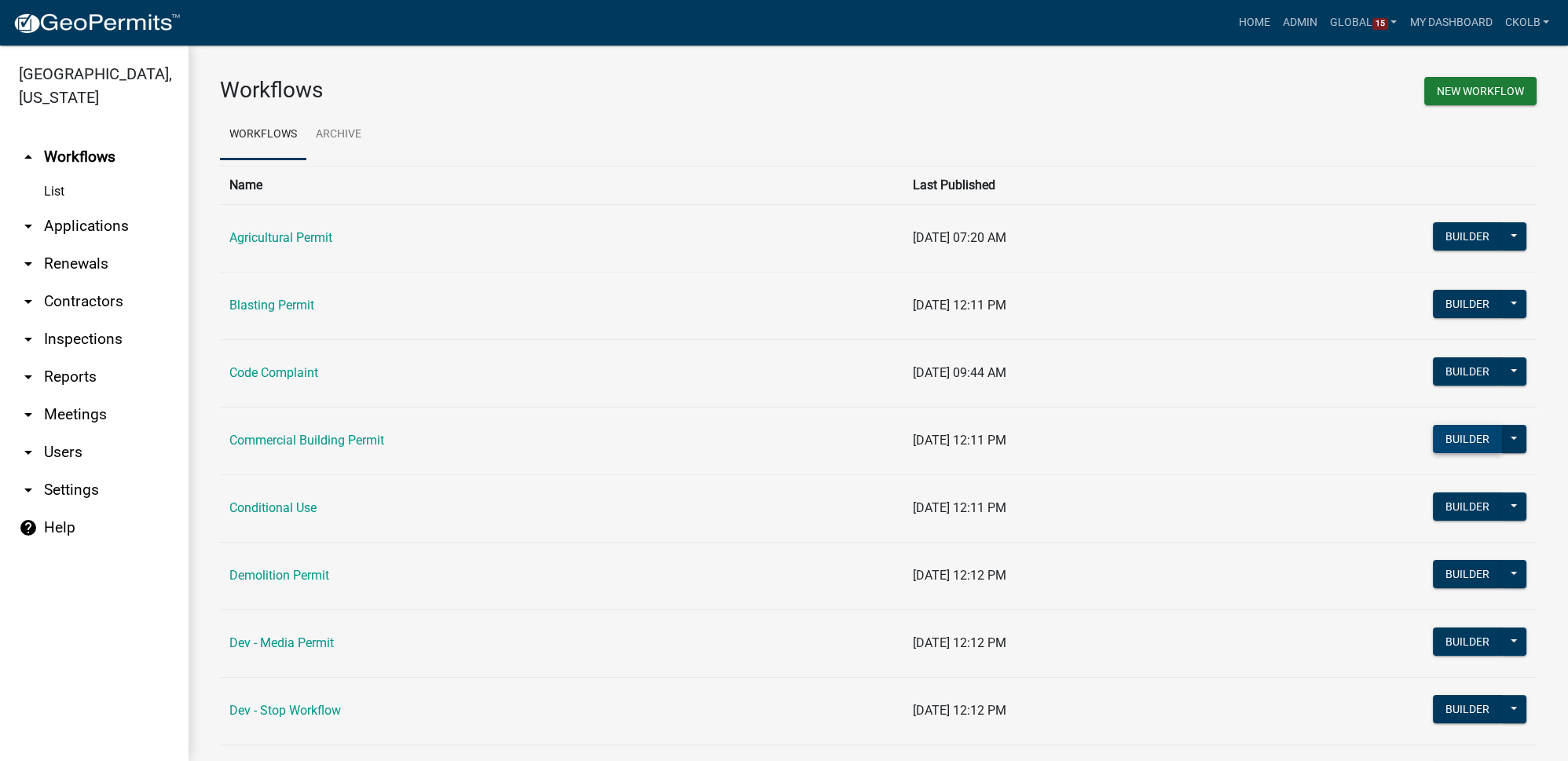
click at [1451, 443] on button "Builder" at bounding box center [1467, 439] width 69 height 28
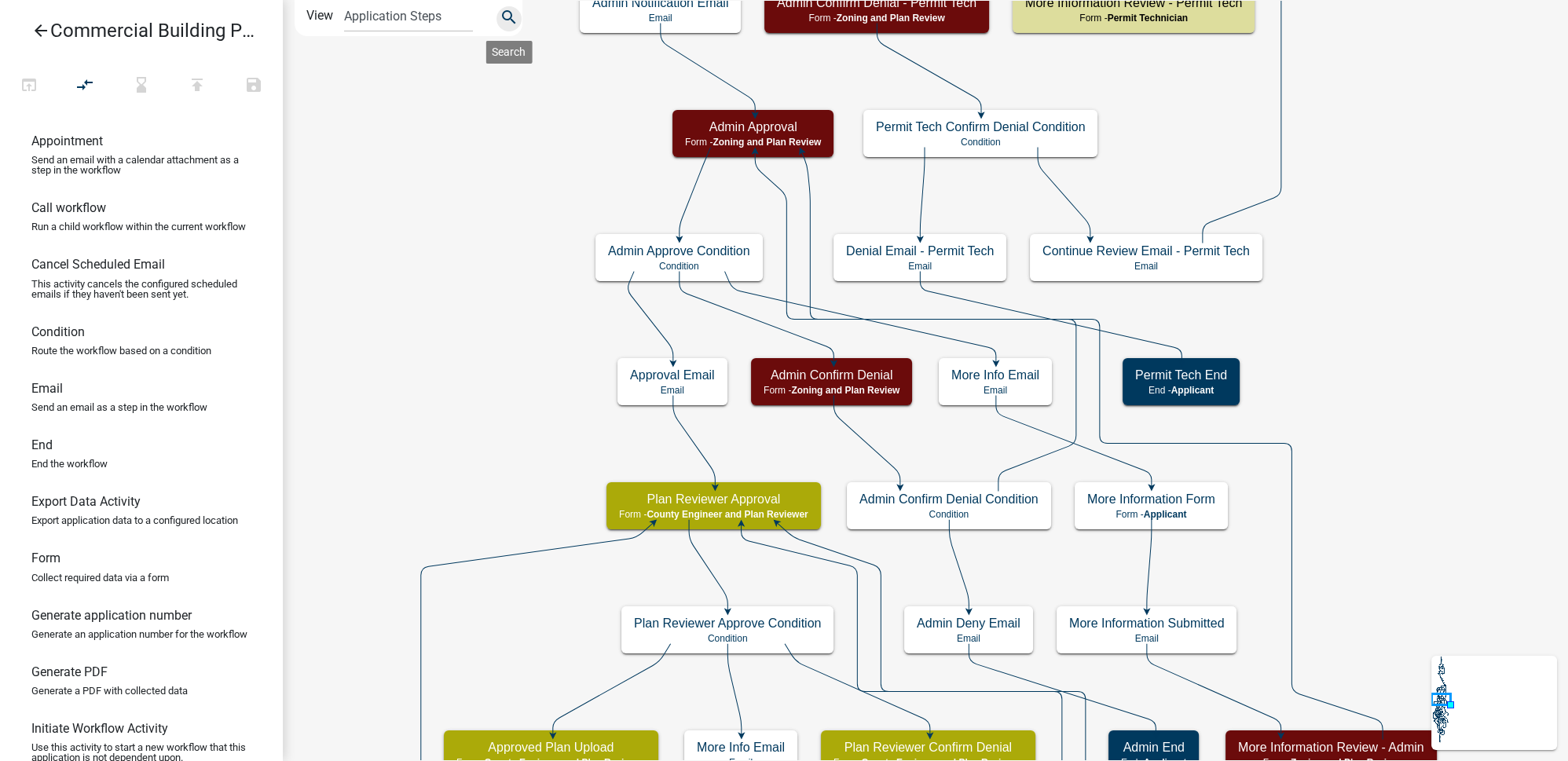
click at [510, 14] on icon "search" at bounding box center [509, 19] width 19 height 22
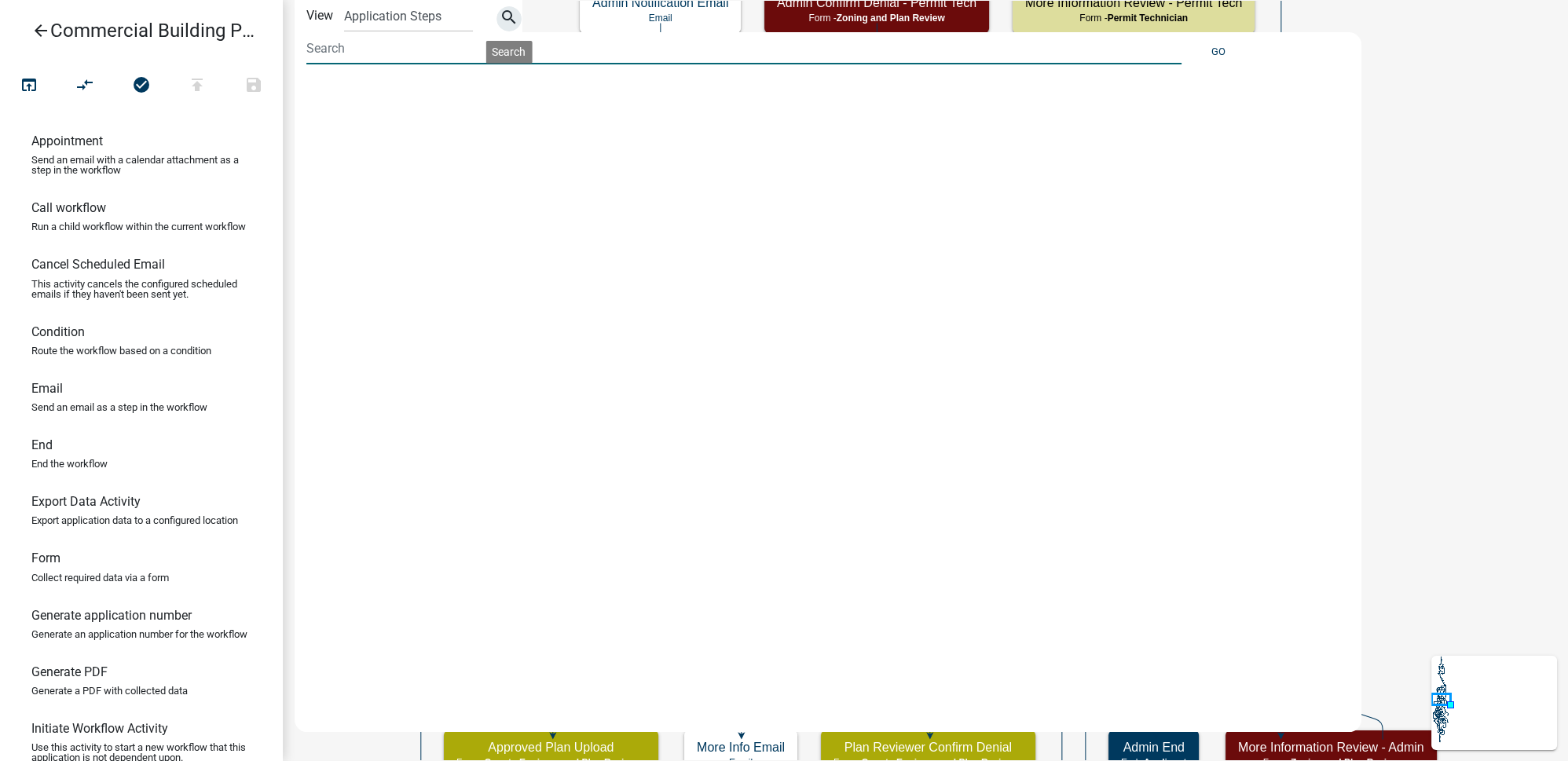
click at [409, 52] on input at bounding box center [743, 48] width 875 height 33
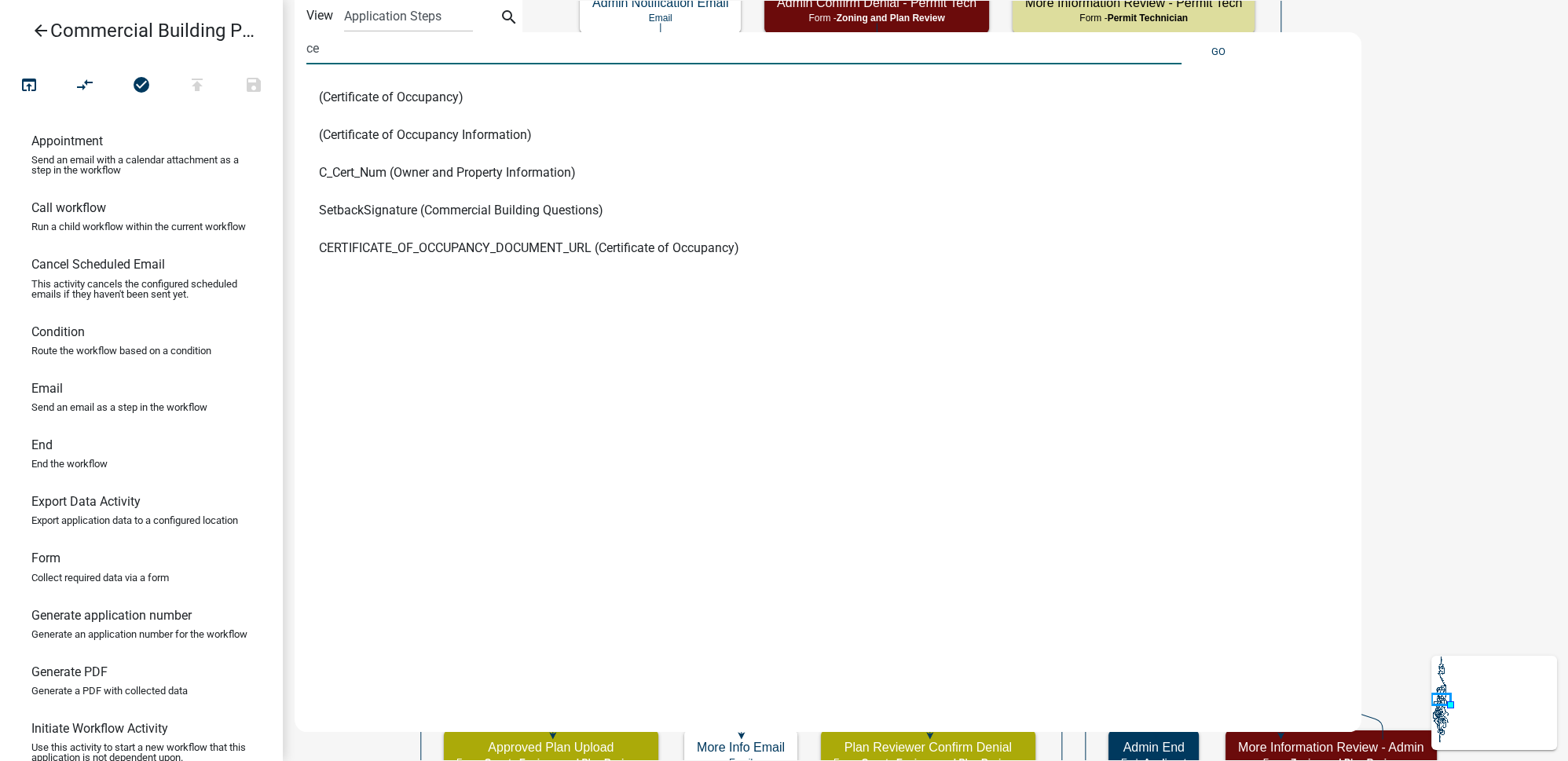
type input "c"
type input "state"
click at [43, 30] on icon "arrow_back" at bounding box center [41, 33] width 19 height 22
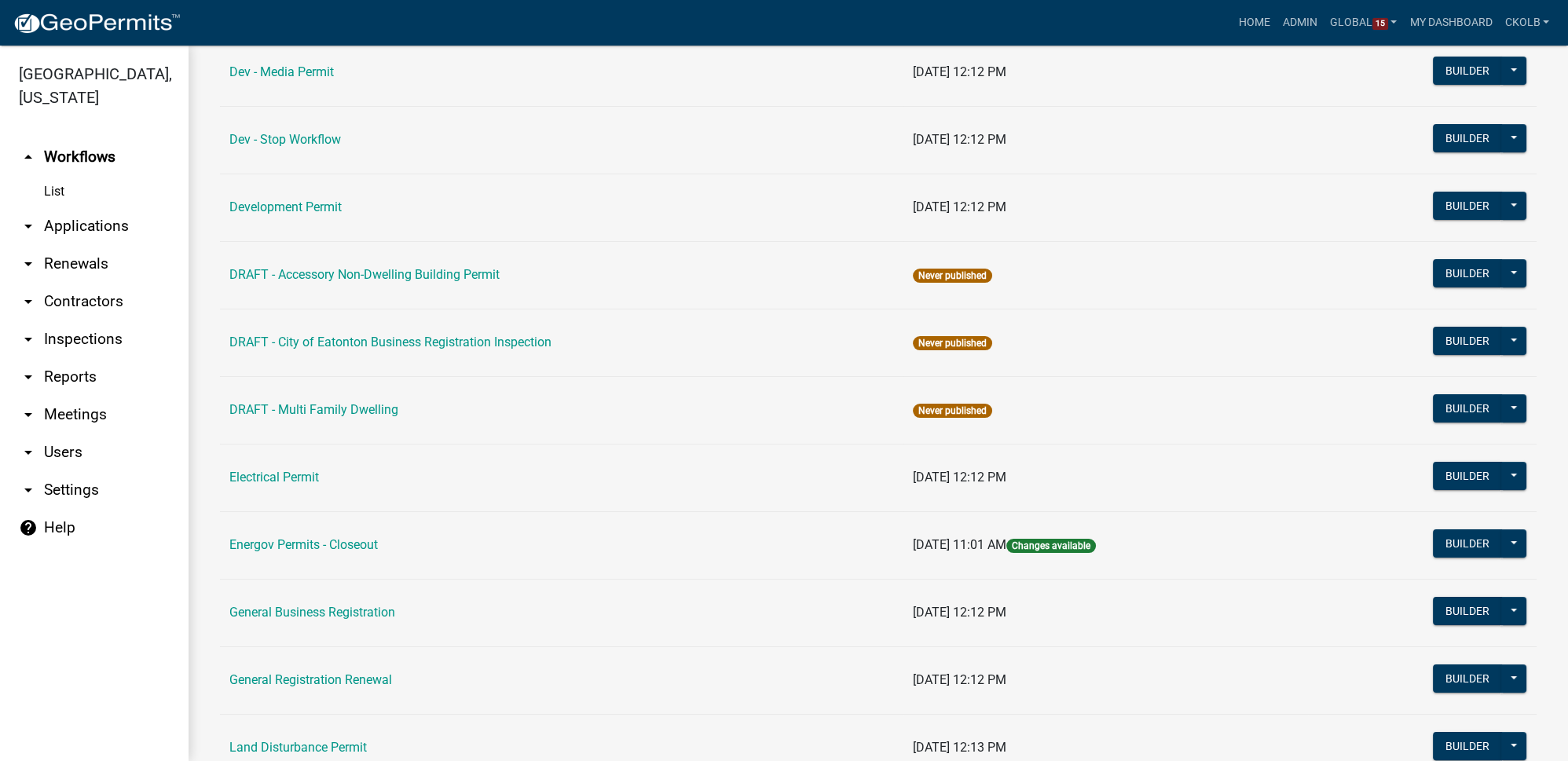
scroll to position [784, 0]
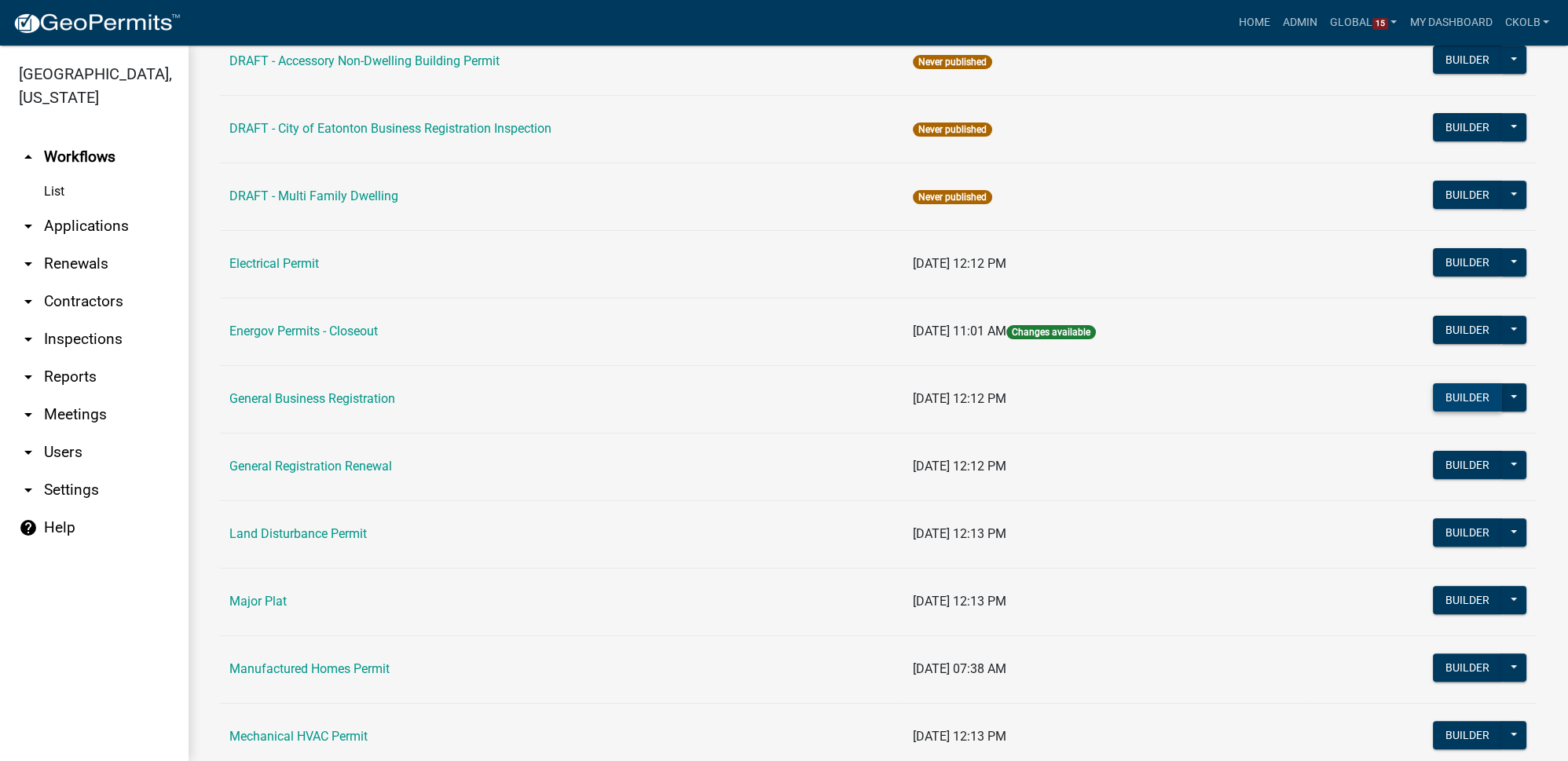
click at [1466, 391] on button "Builder" at bounding box center [1467, 397] width 69 height 28
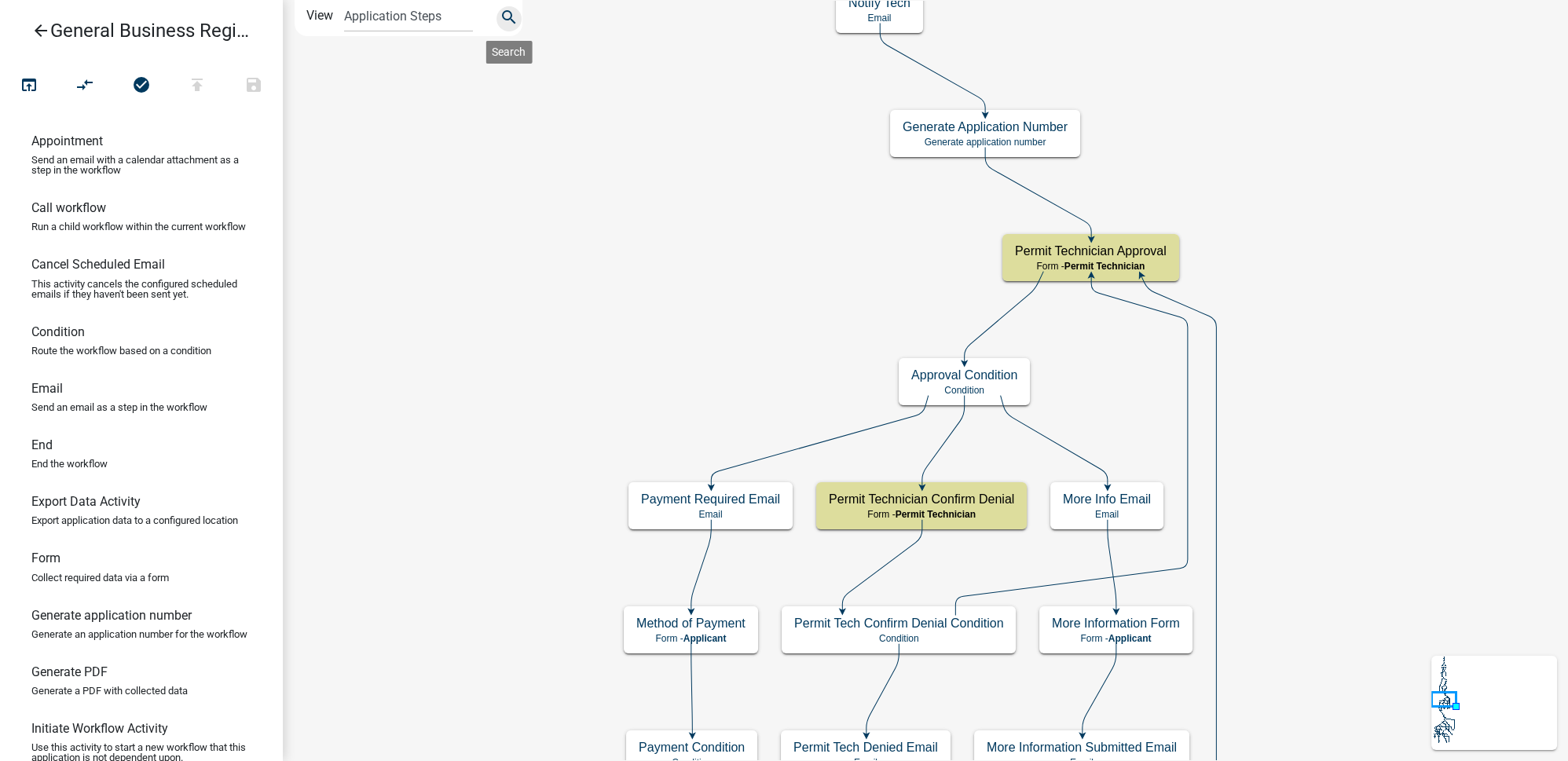
click at [505, 20] on icon "search" at bounding box center [509, 19] width 19 height 22
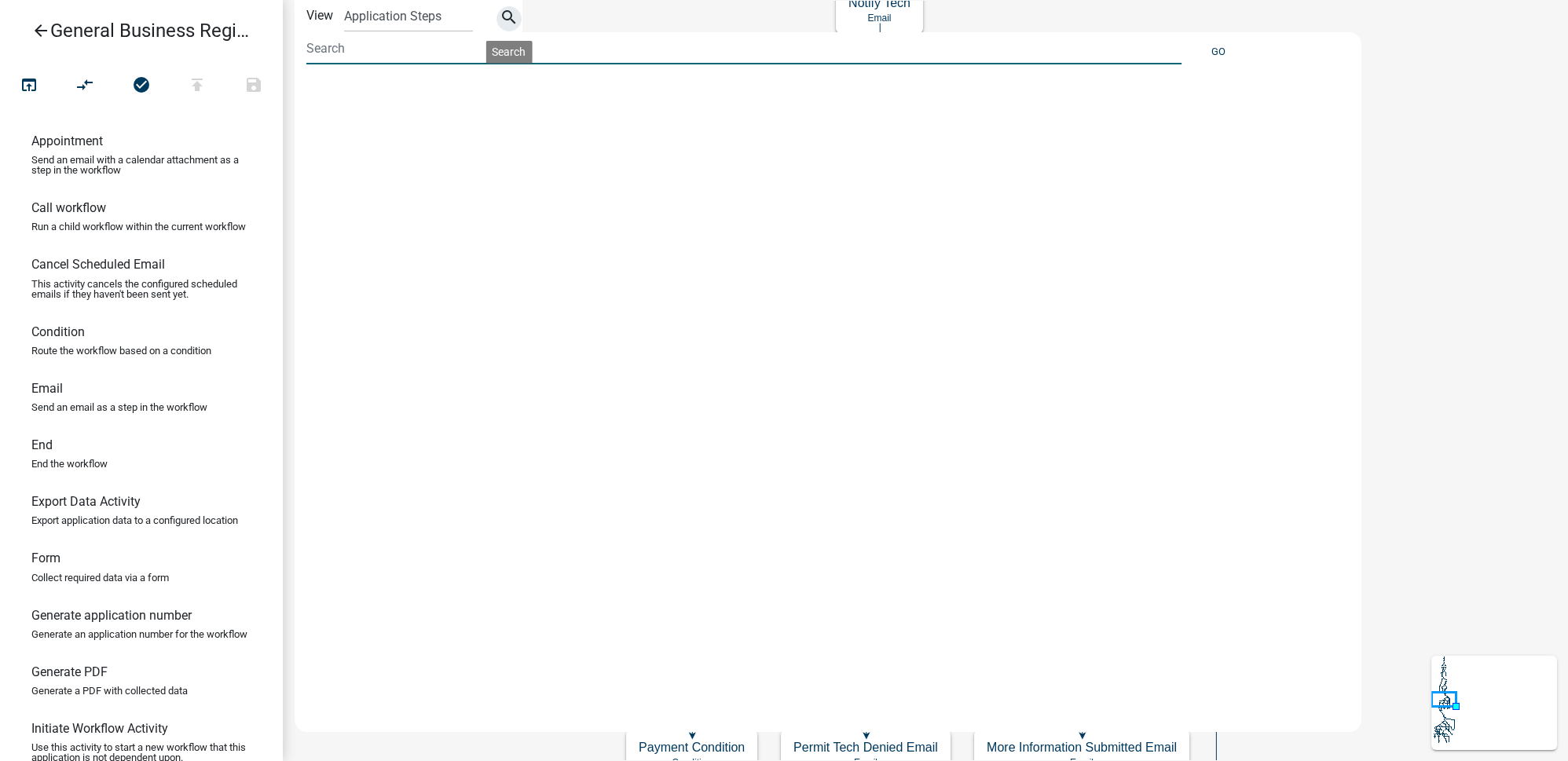
click at [413, 56] on input at bounding box center [743, 48] width 875 height 33
type input "state"
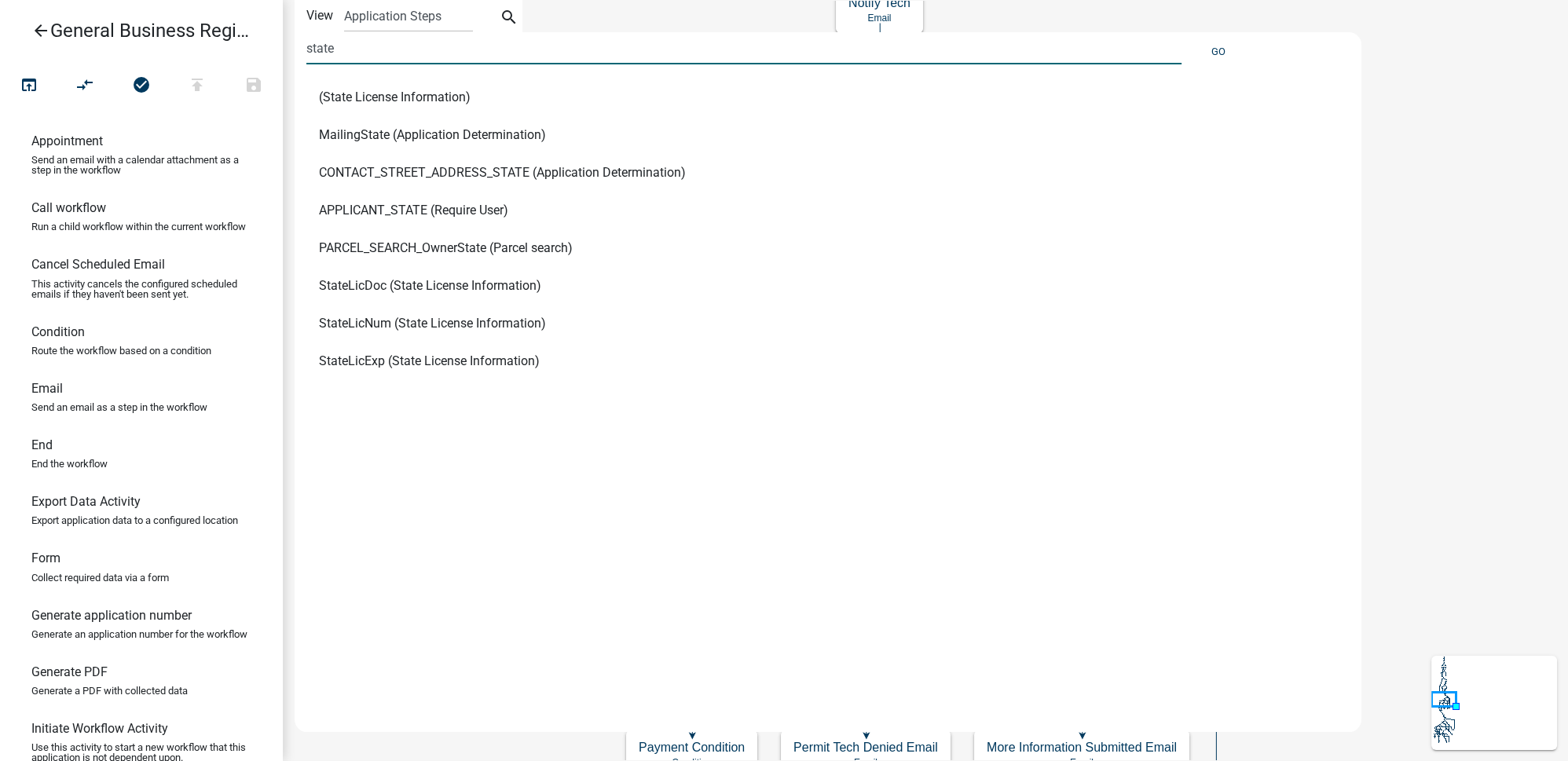
click at [419, 98] on span "(State License Information)" at bounding box center [394, 97] width 152 height 12
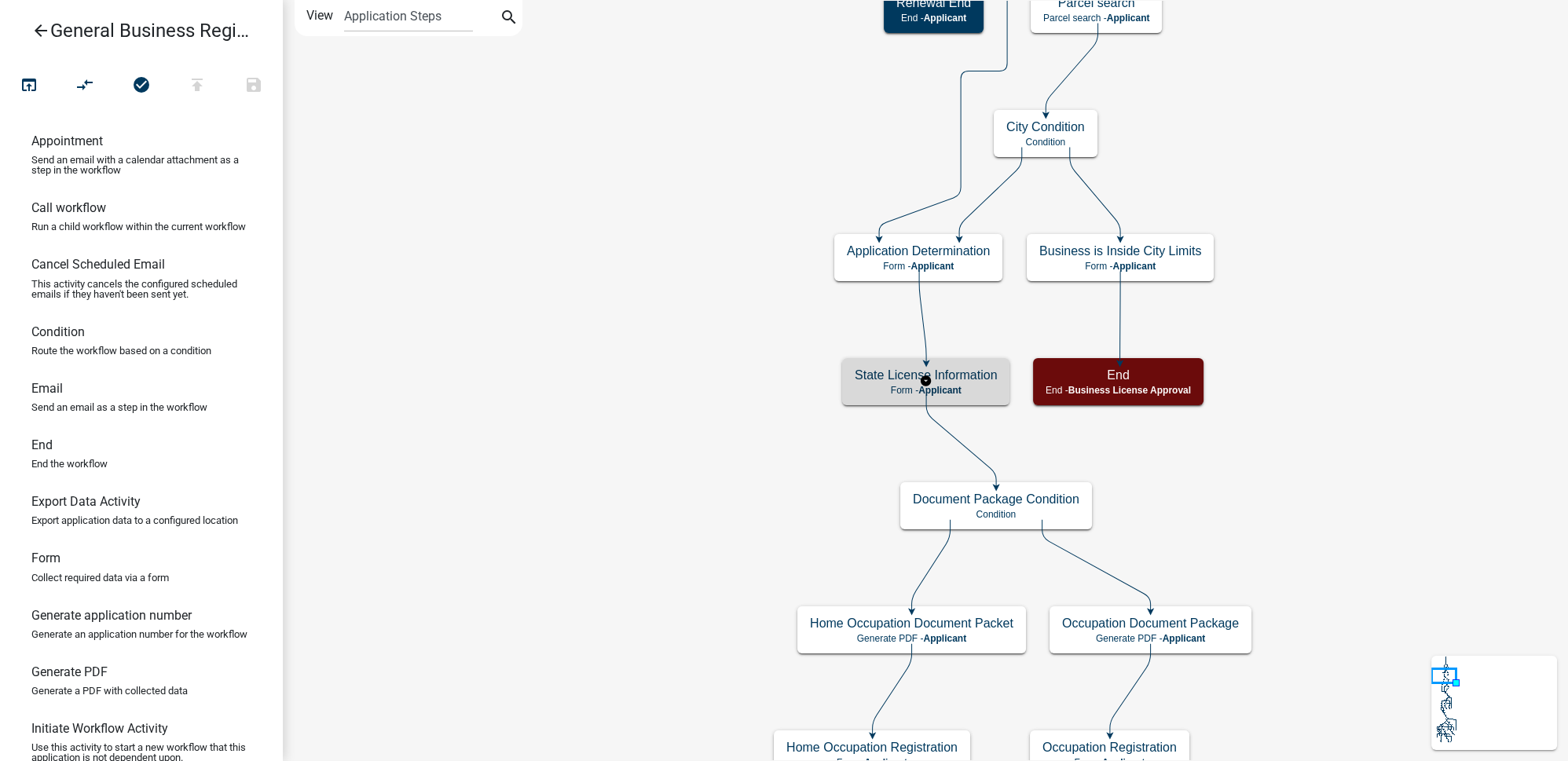
click at [986, 387] on p "Form - Applicant" at bounding box center [925, 390] width 143 height 11
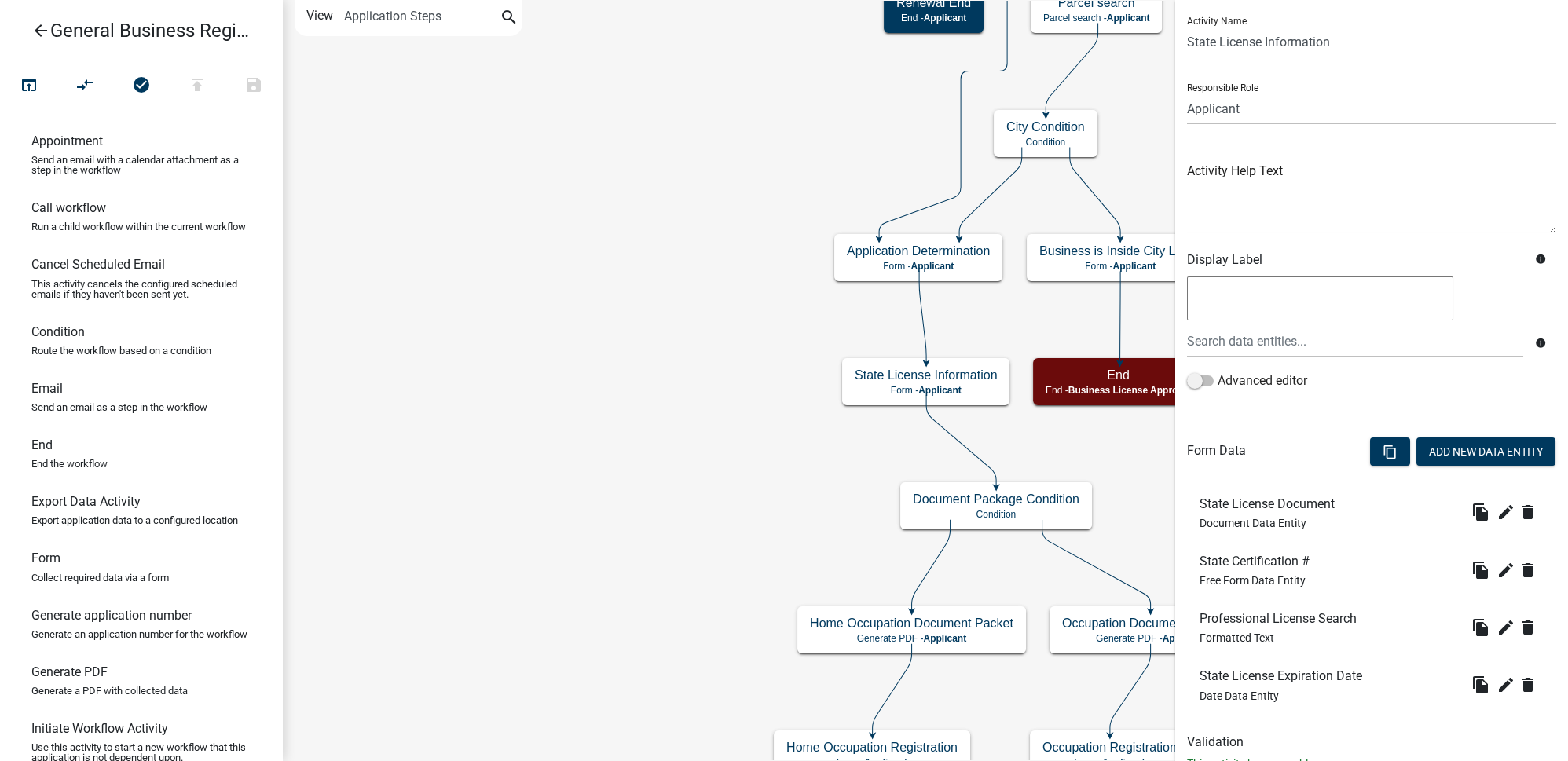
scroll to position [93, 0]
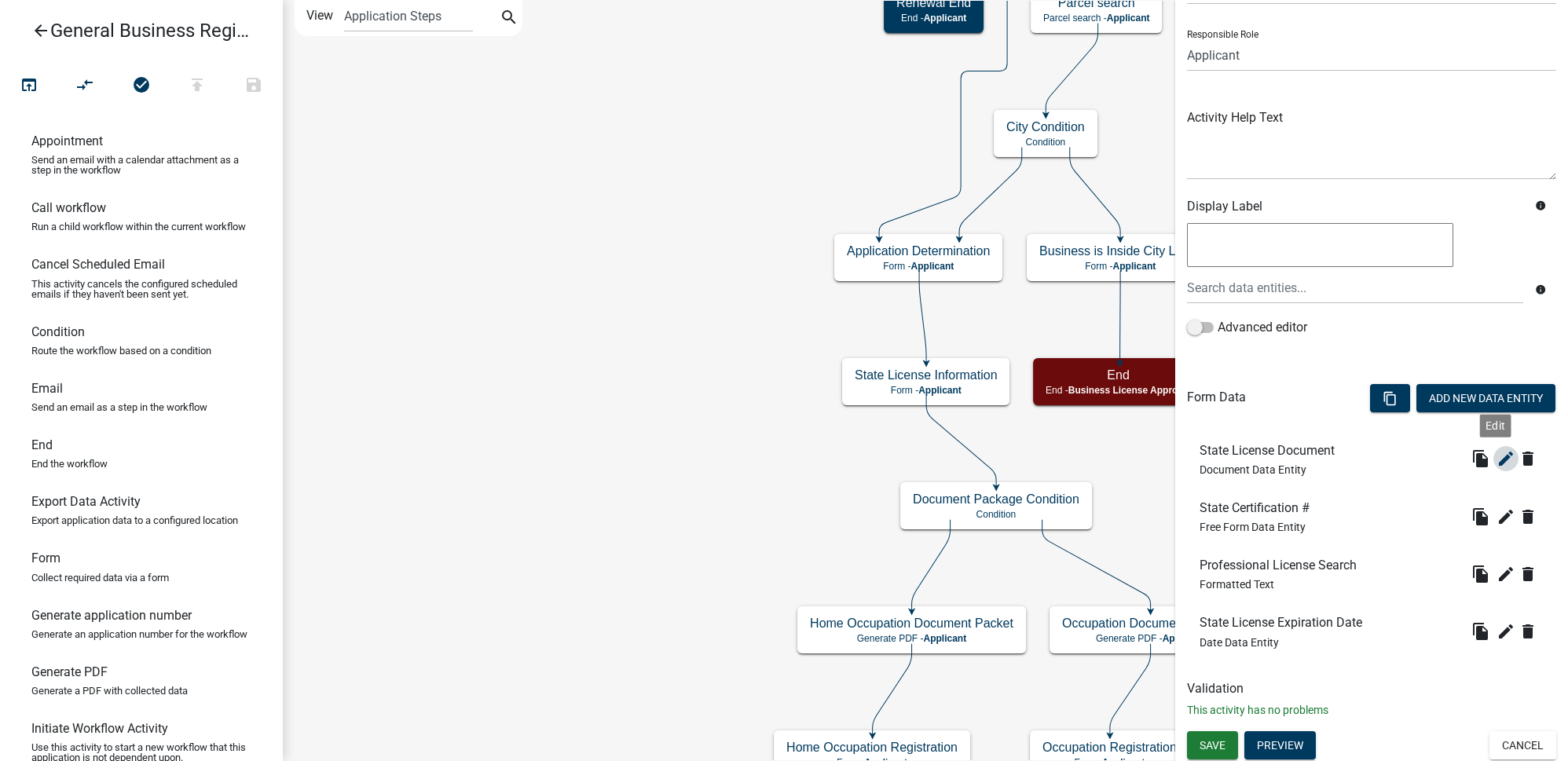
click at [1496, 456] on icon "edit" at bounding box center [1506, 458] width 19 height 19
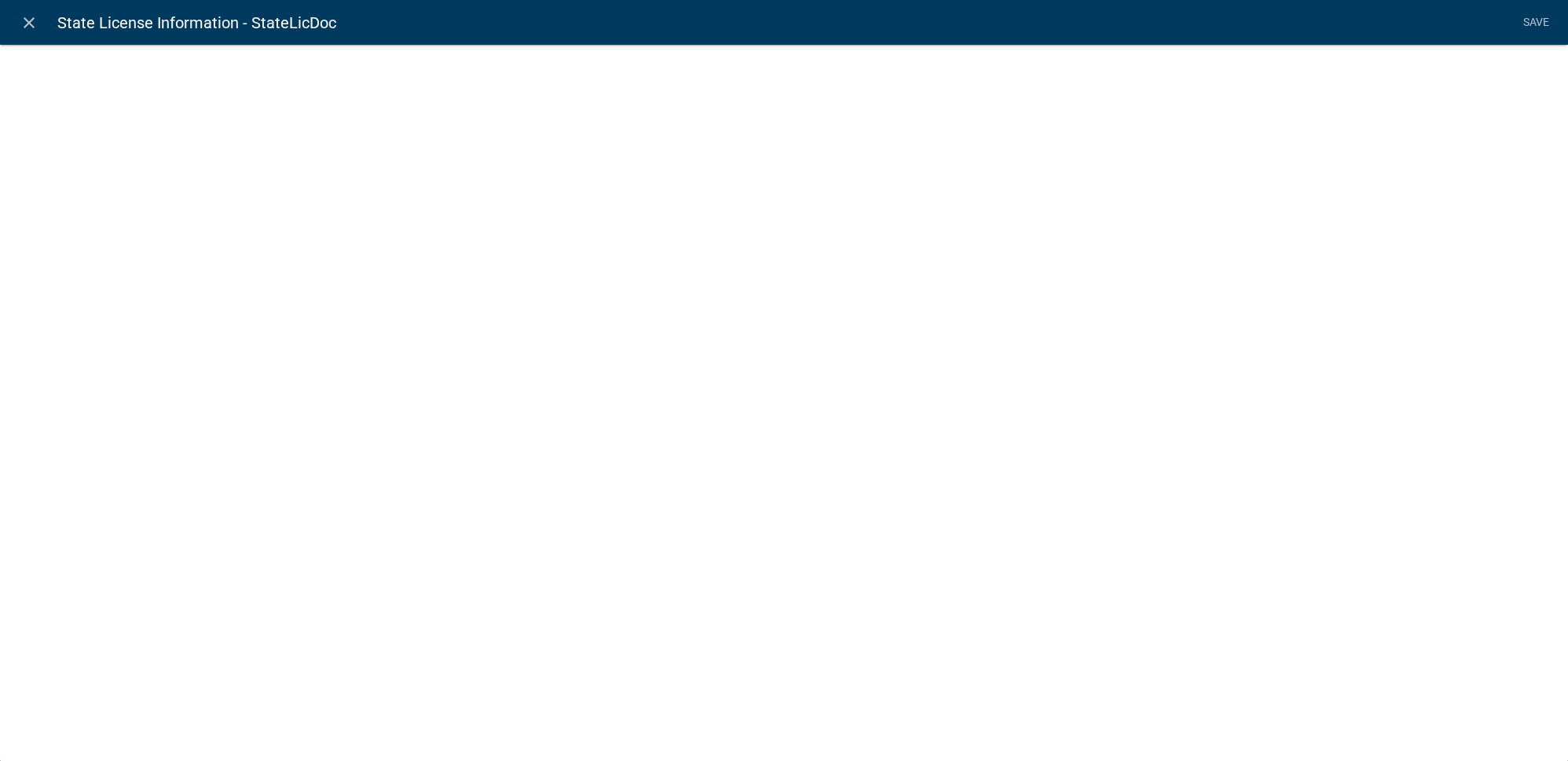
select select "document"
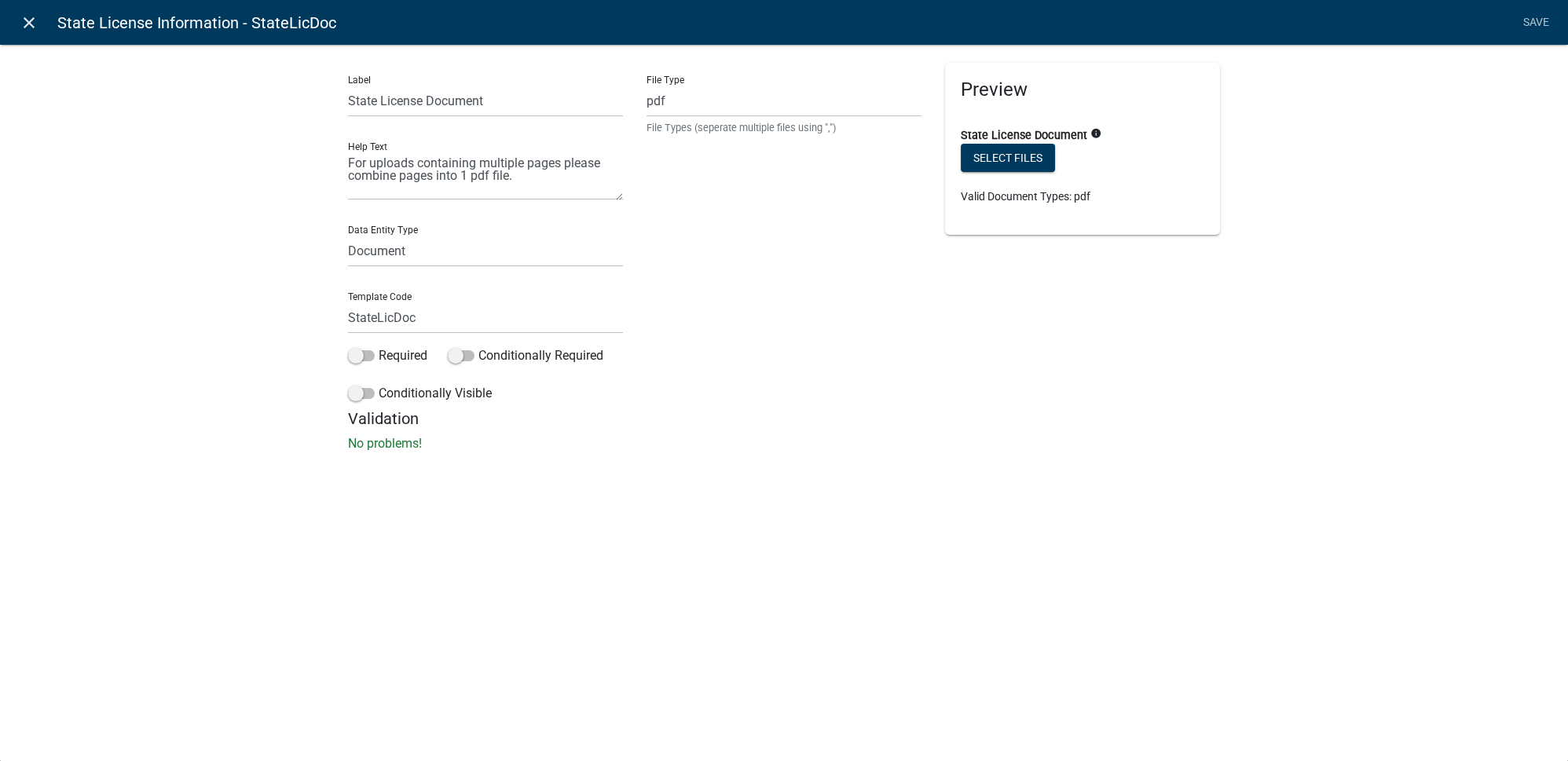
click at [40, 28] on link "close" at bounding box center [28, 22] width 33 height 33
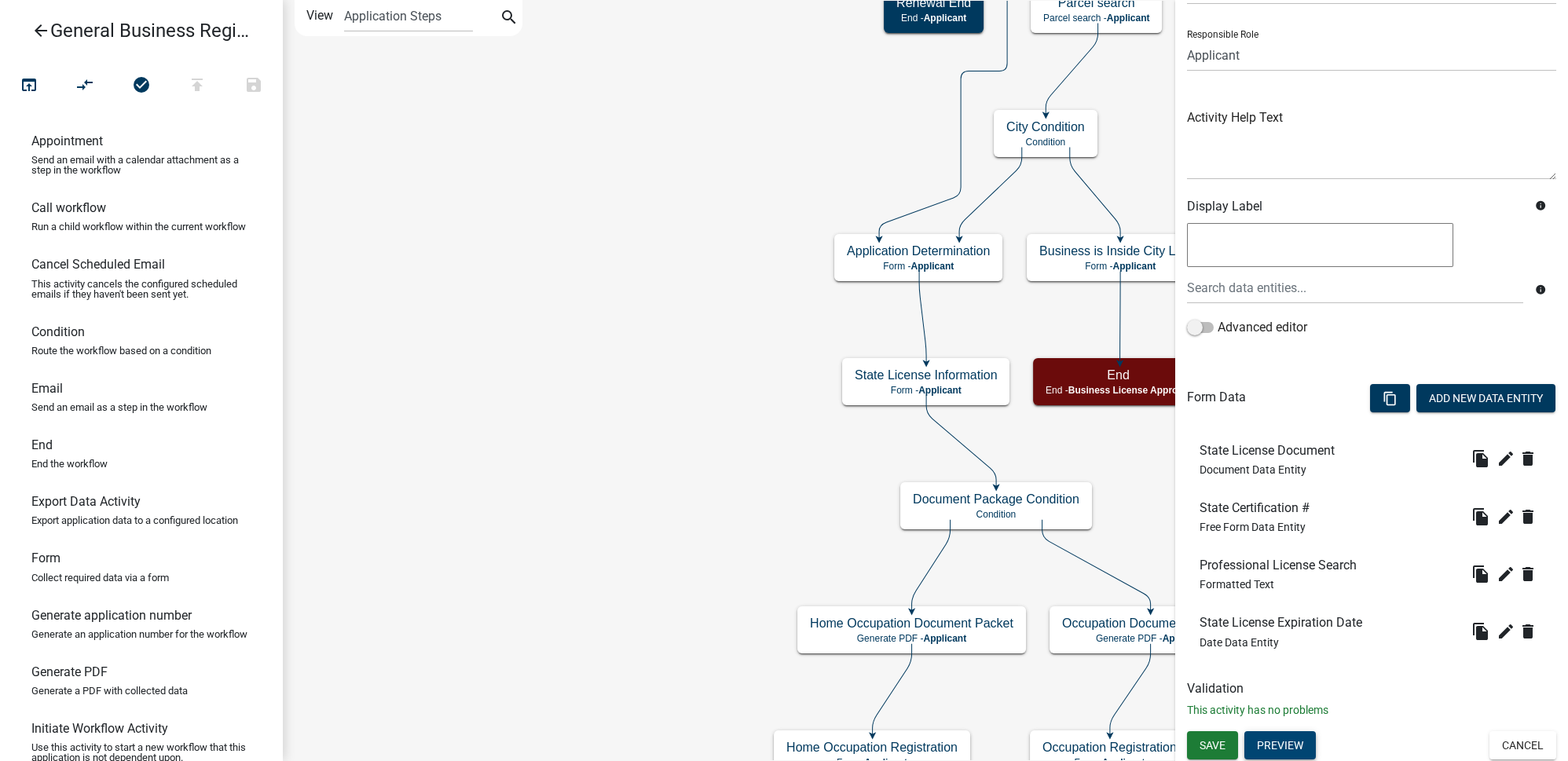
click at [1271, 745] on button "Preview" at bounding box center [1279, 745] width 72 height 28
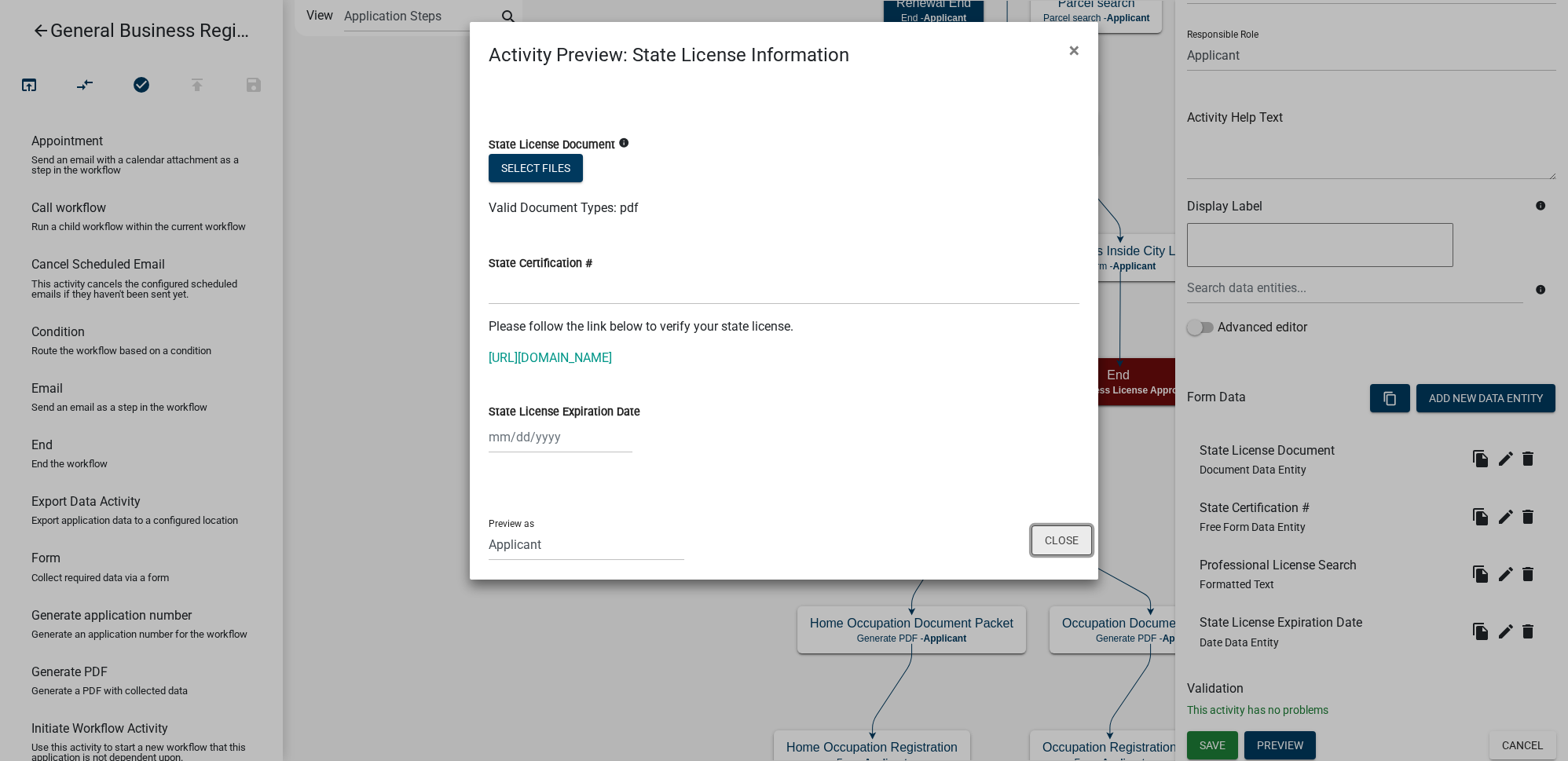
drag, startPoint x: 1057, startPoint y: 536, endPoint x: 813, endPoint y: 483, distance: 249.7
click at [1057, 536] on button "Close" at bounding box center [1061, 540] width 61 height 30
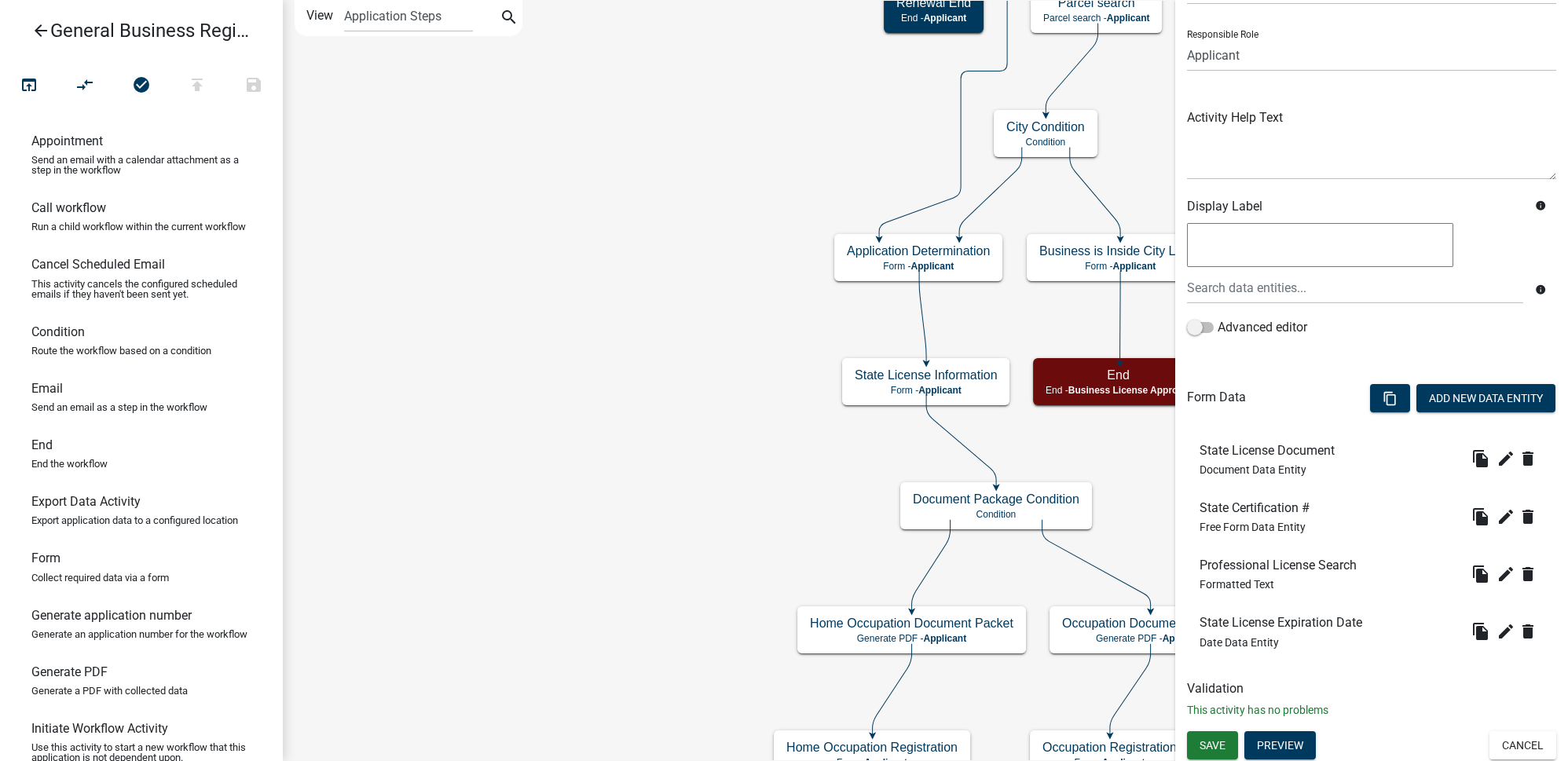
click at [39, 32] on icon "arrow_back" at bounding box center [41, 33] width 19 height 22
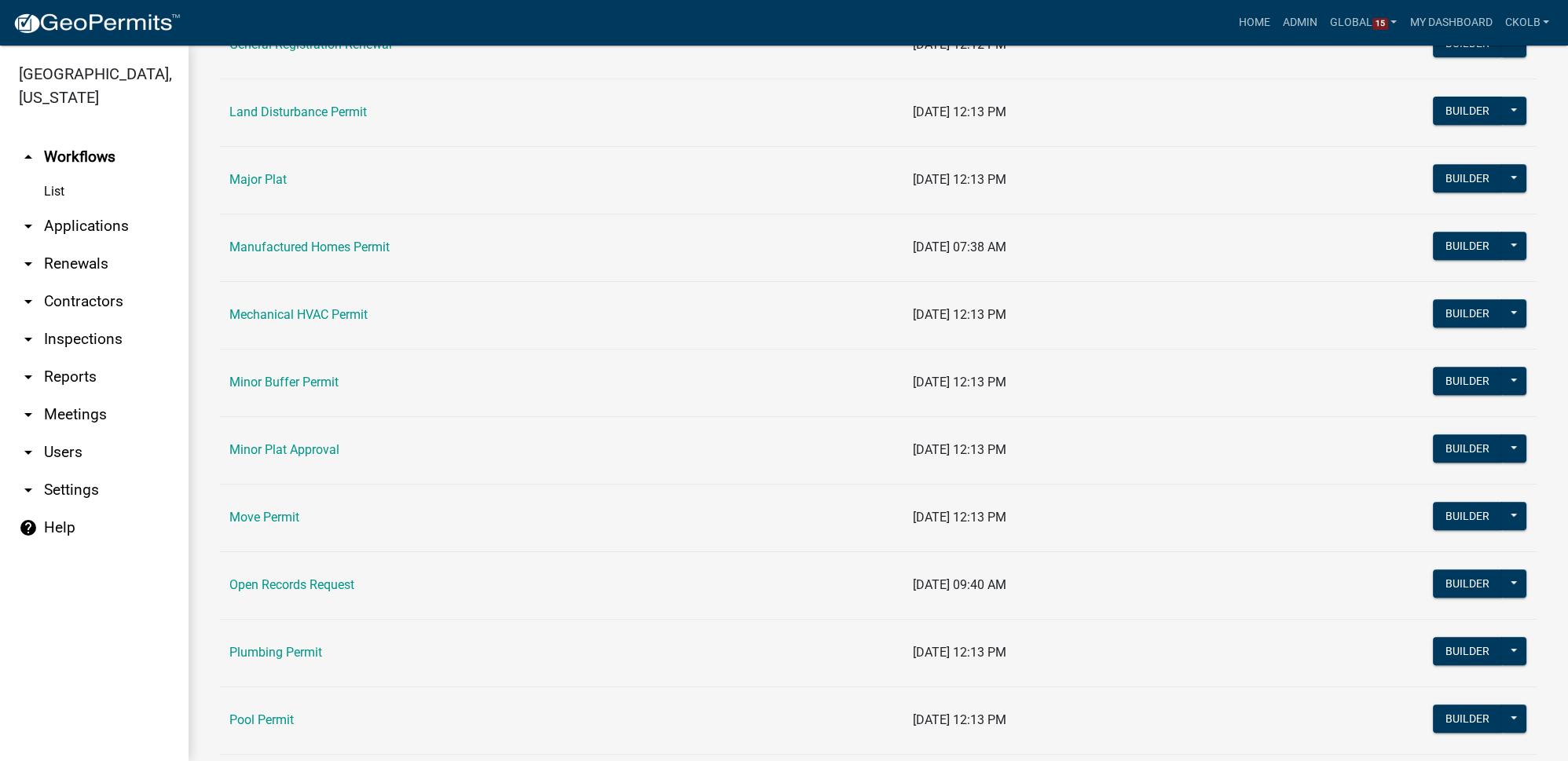
scroll to position [1213, 0]
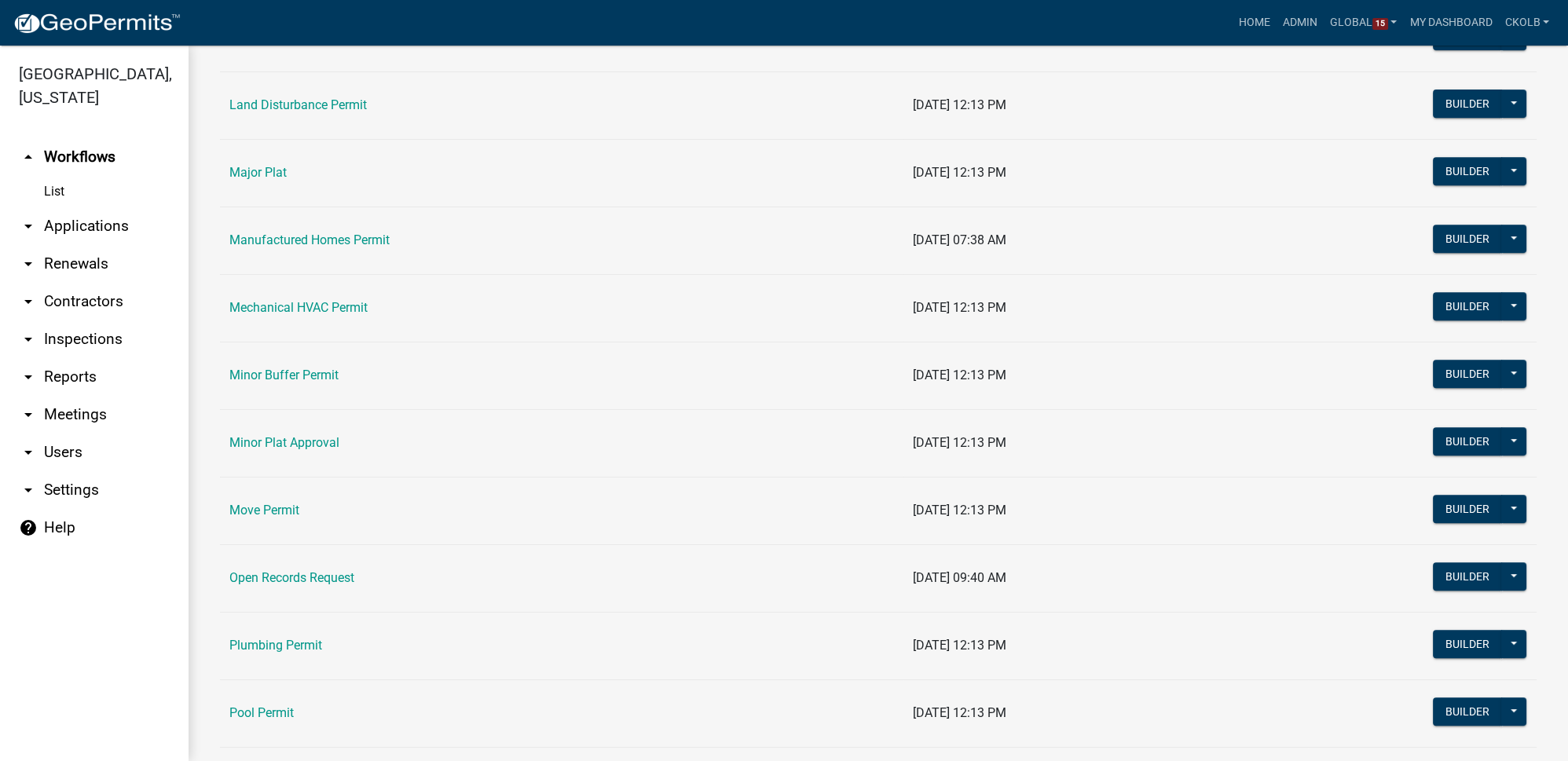
click at [113, 298] on link "arrow_drop_down Contractors" at bounding box center [94, 301] width 188 height 37
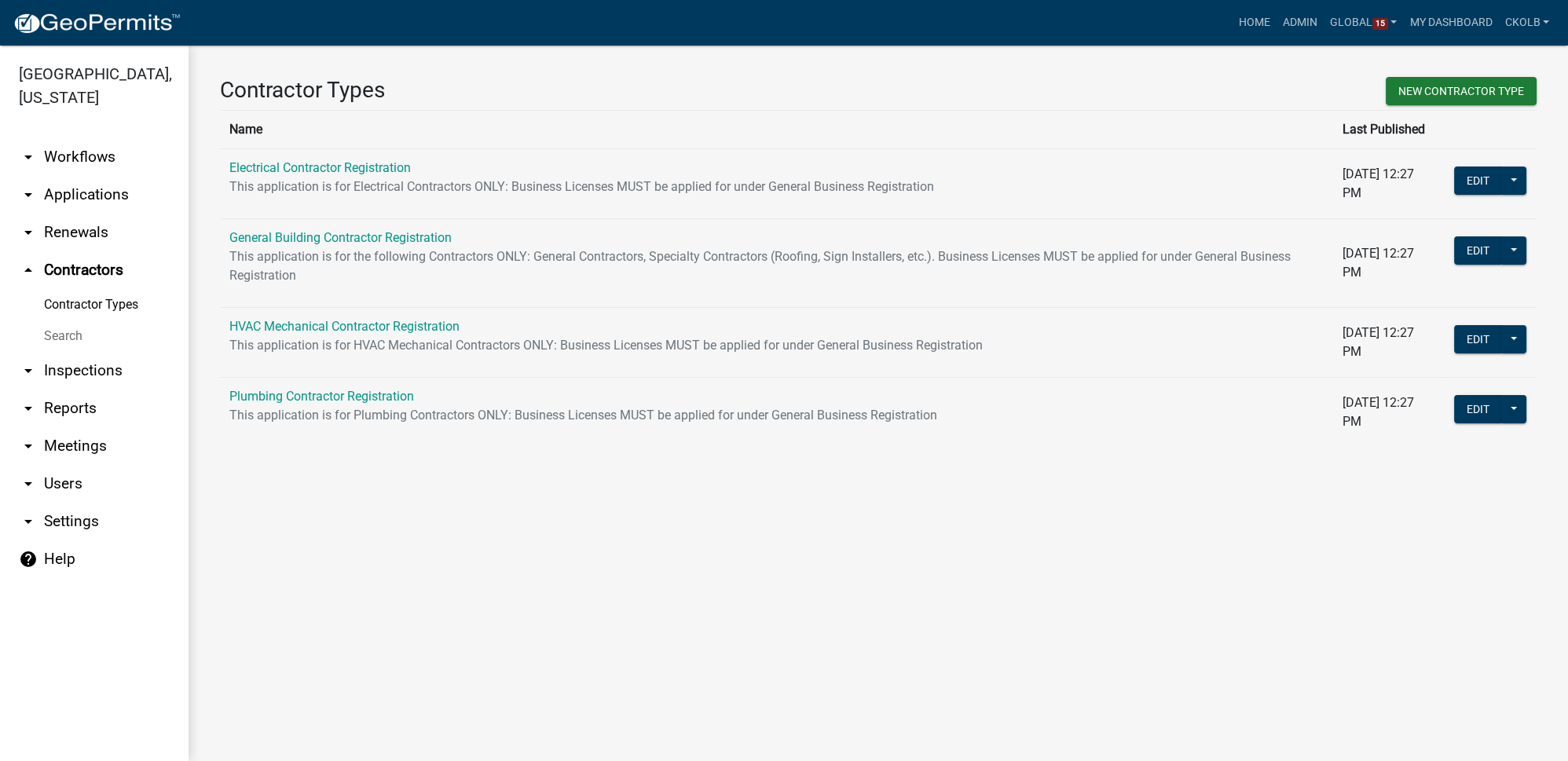
click at [110, 172] on link "arrow_drop_down Workflows" at bounding box center [94, 156] width 188 height 37
